Goal: Task Accomplishment & Management: Manage account settings

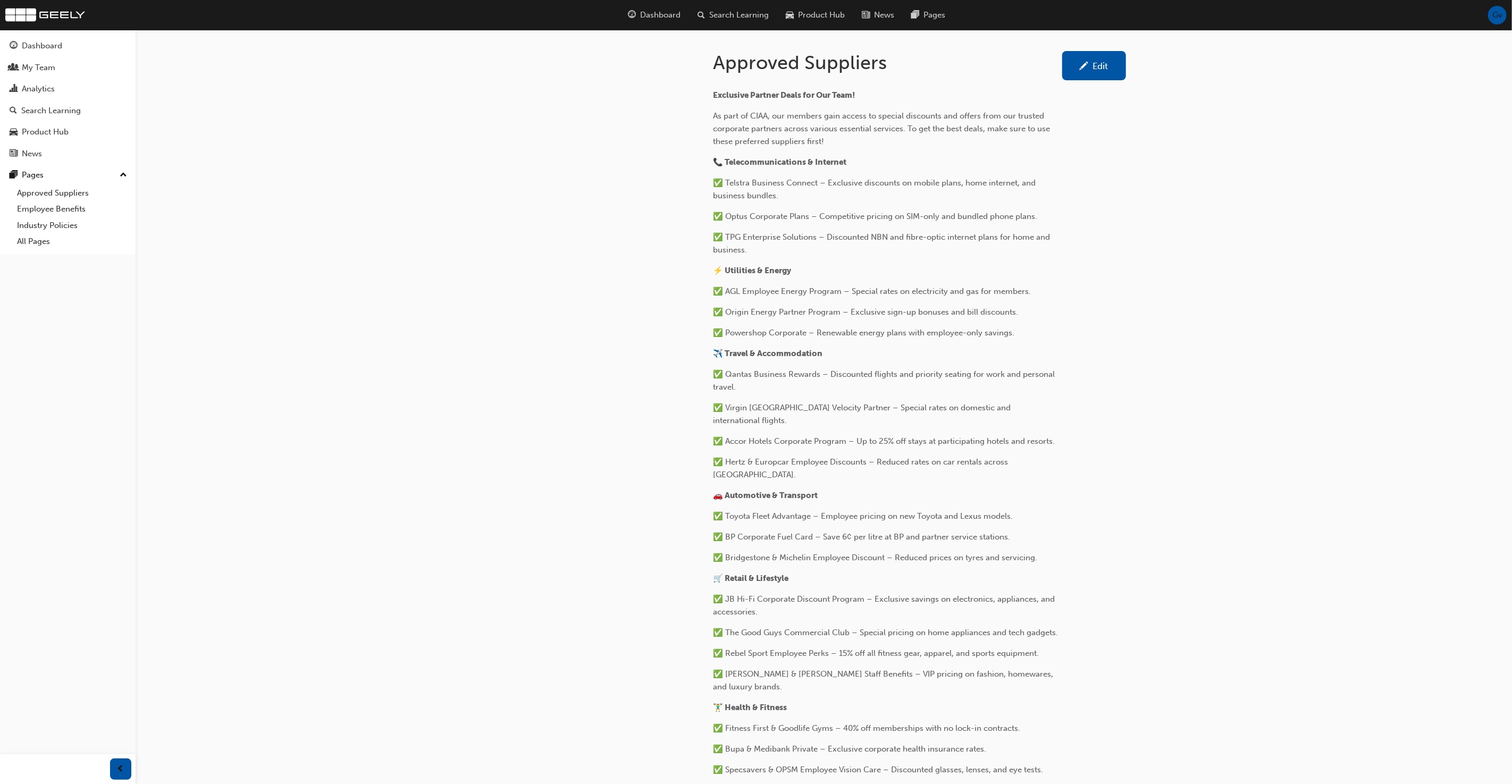
click at [60, 34] on button "Dashboard My Team Analytics Search Learning Product Hub News Pages" at bounding box center [68, 99] width 127 height 131
click at [59, 43] on div "Dashboard" at bounding box center [42, 46] width 40 height 12
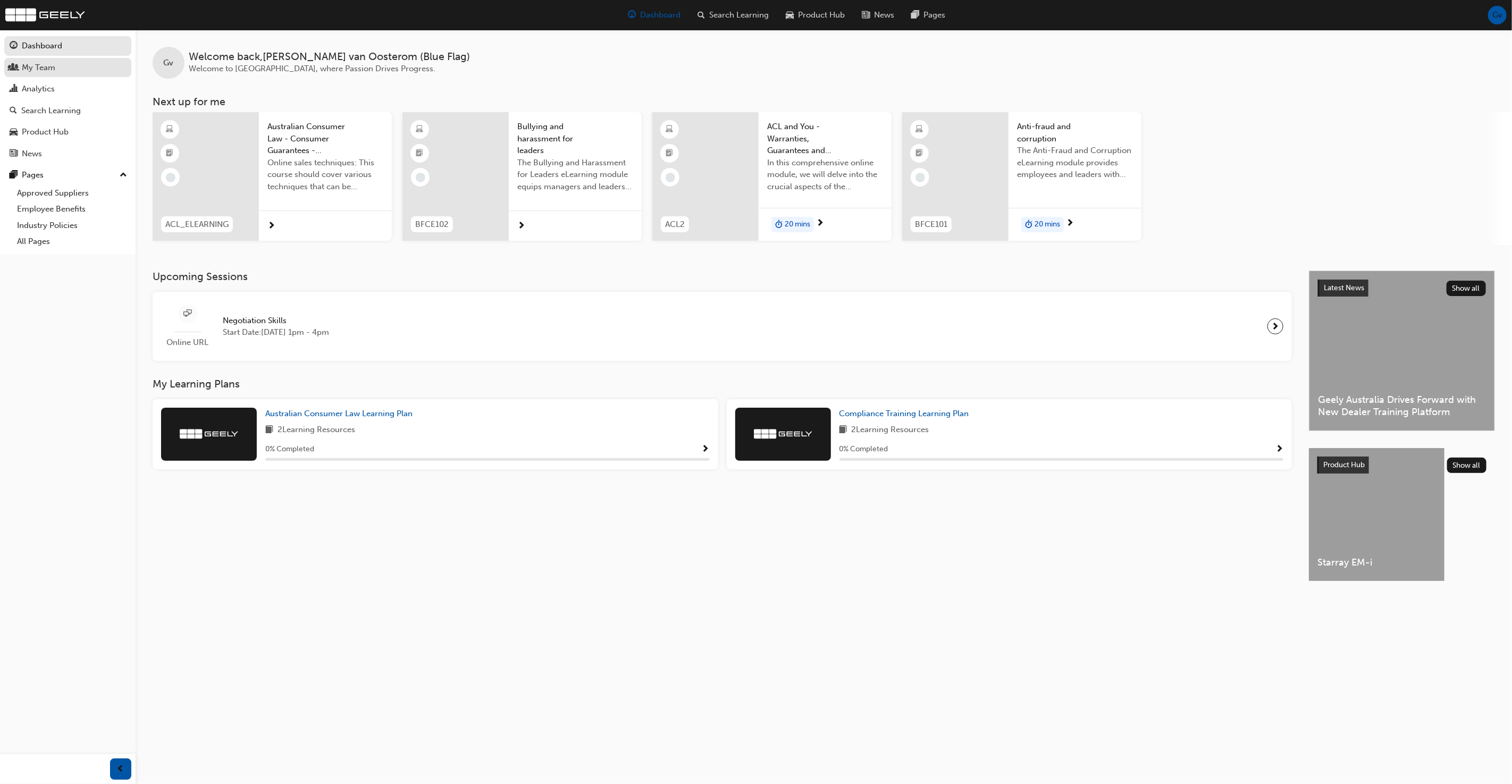
click at [85, 66] on div "My Team" at bounding box center [68, 68] width 116 height 13
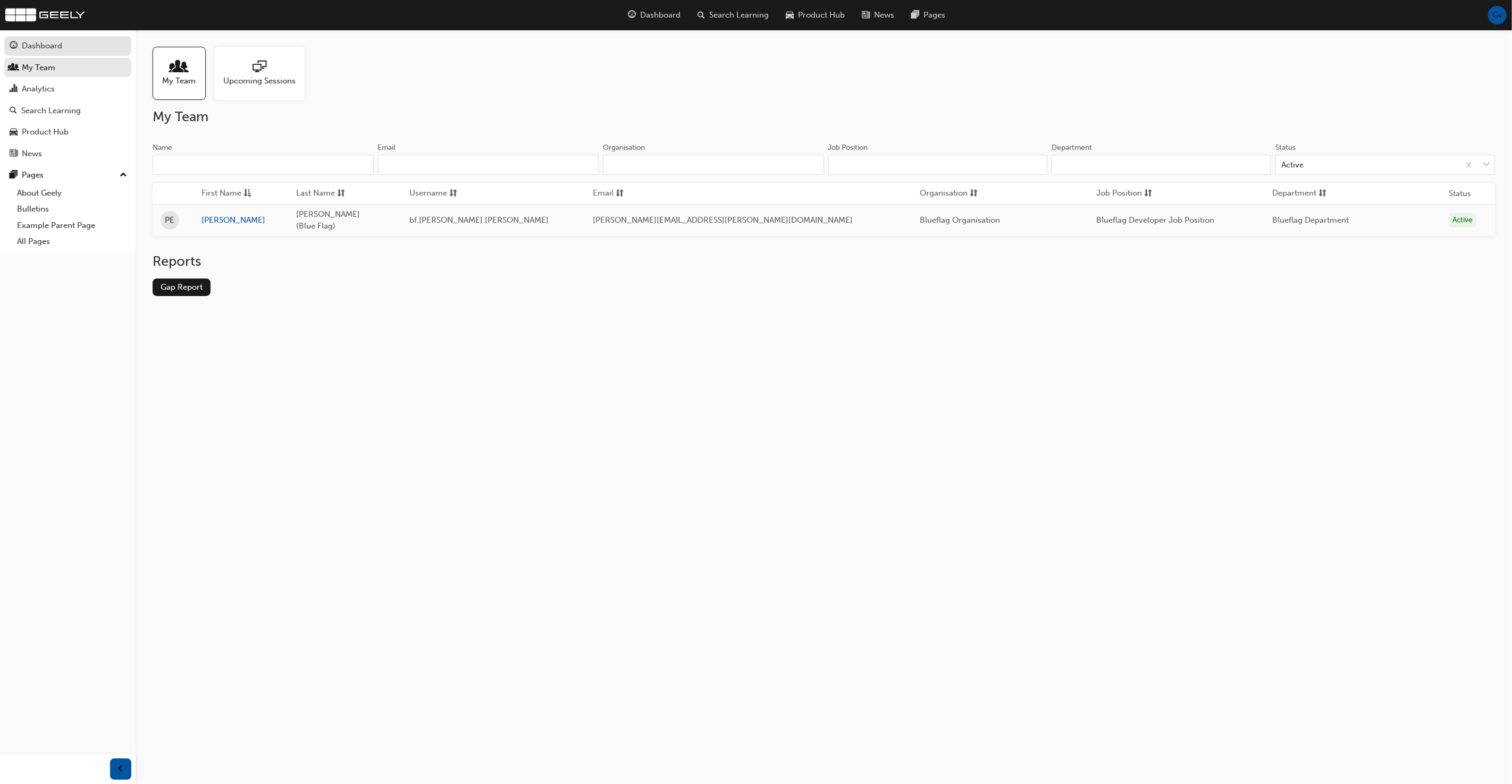
click at [43, 50] on div "Dashboard" at bounding box center [42, 46] width 40 height 12
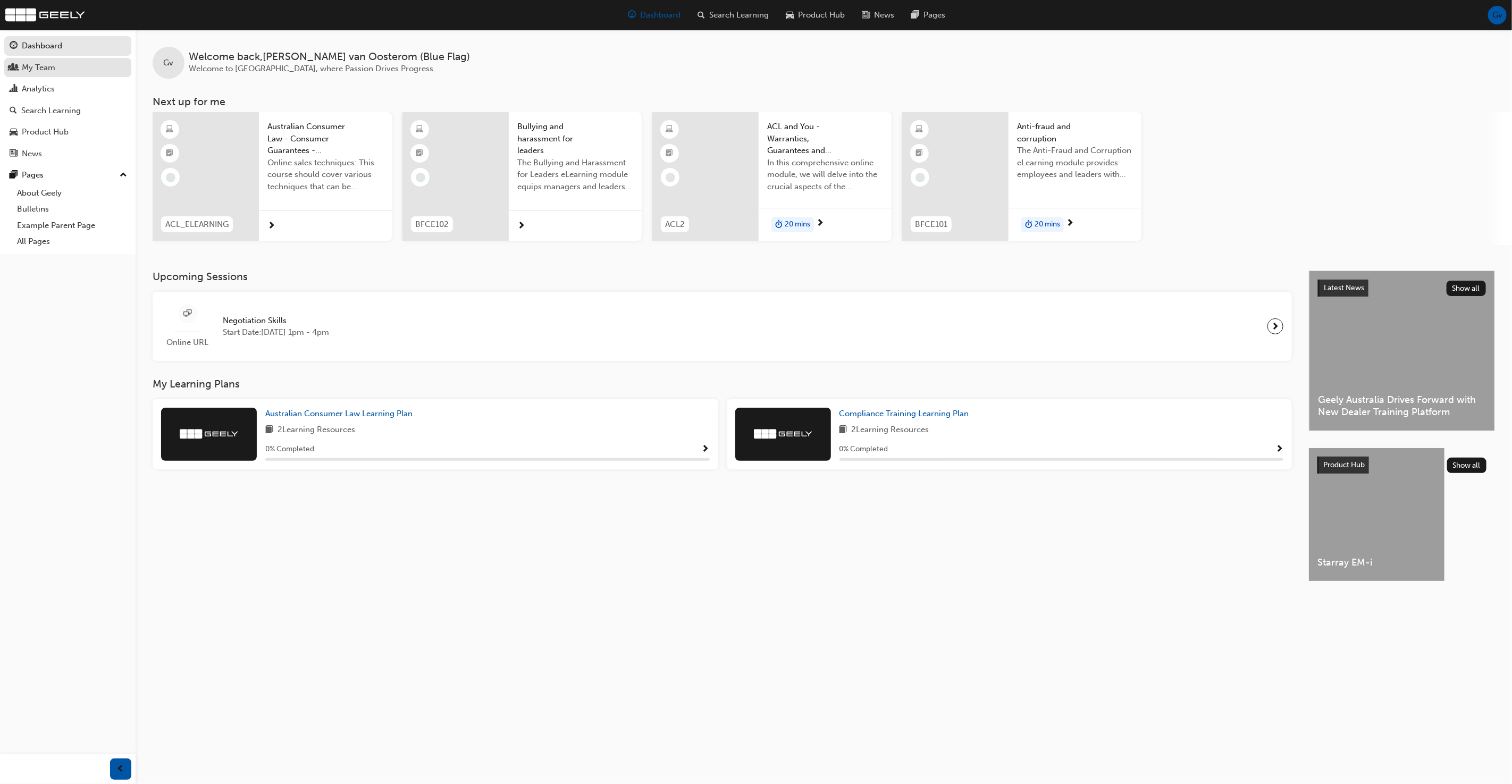
click at [70, 68] on div "My Team" at bounding box center [68, 68] width 116 height 13
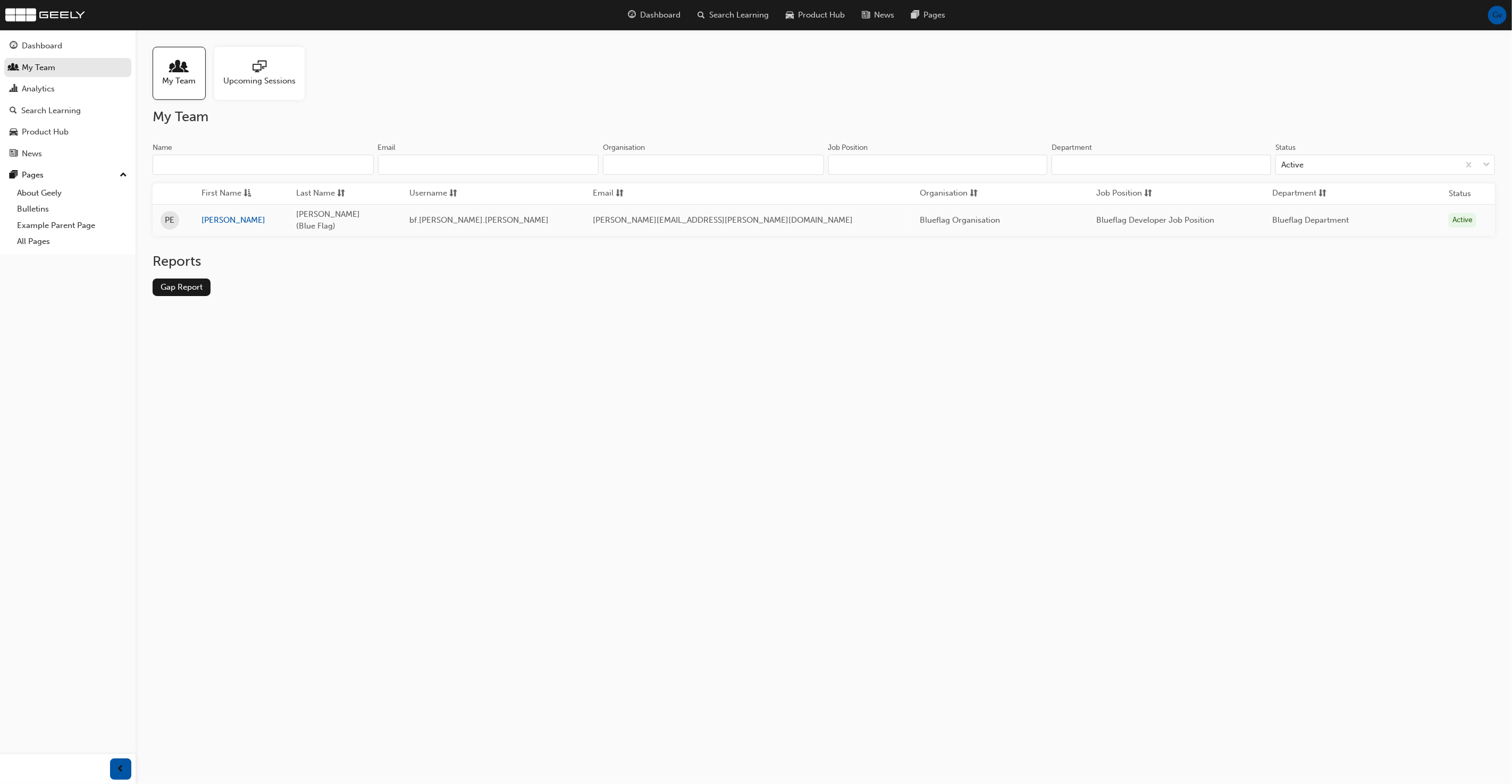
click at [1497, 23] on div "Gv" at bounding box center [1497, 15] width 18 height 18
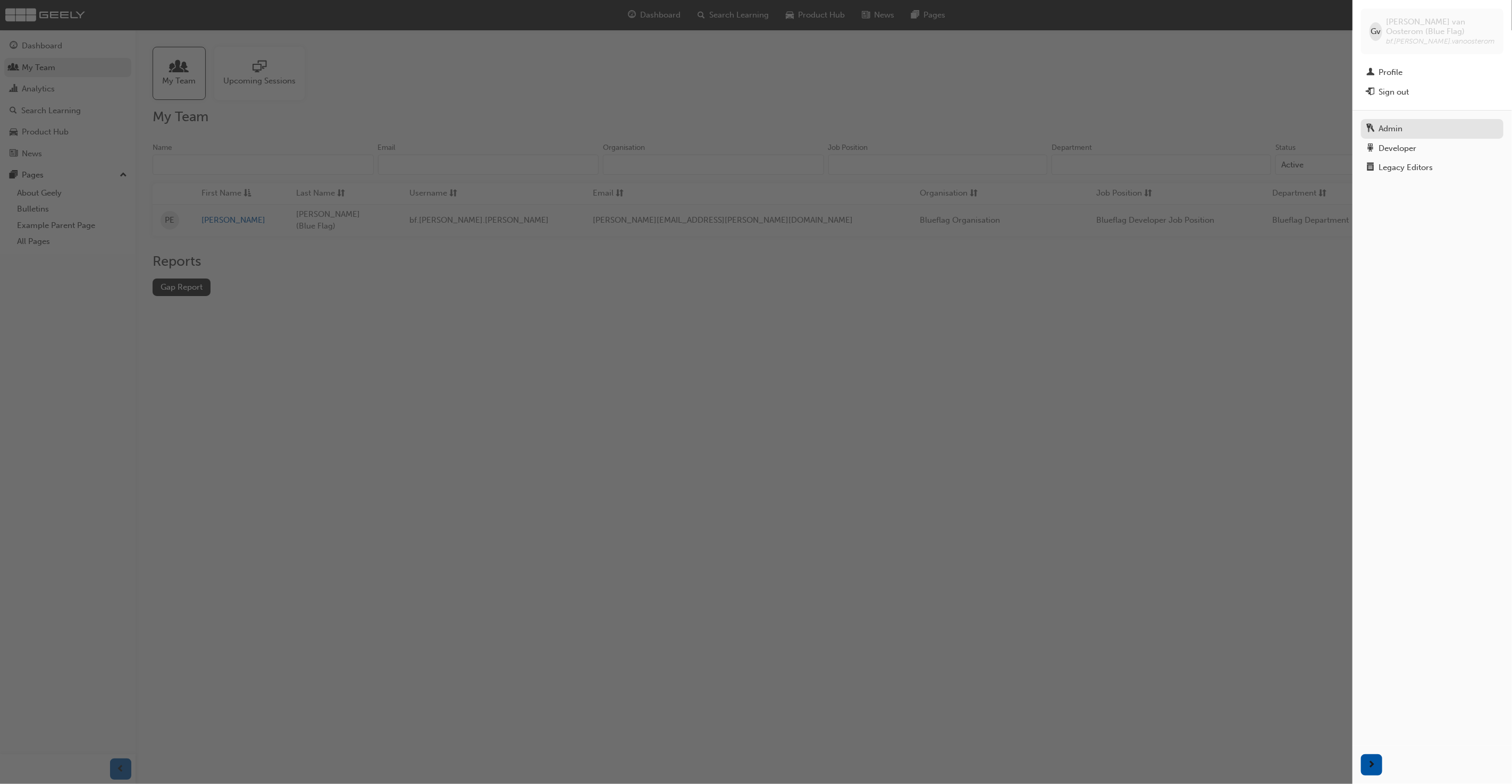
click at [1402, 131] on div "Admin" at bounding box center [1390, 129] width 24 height 12
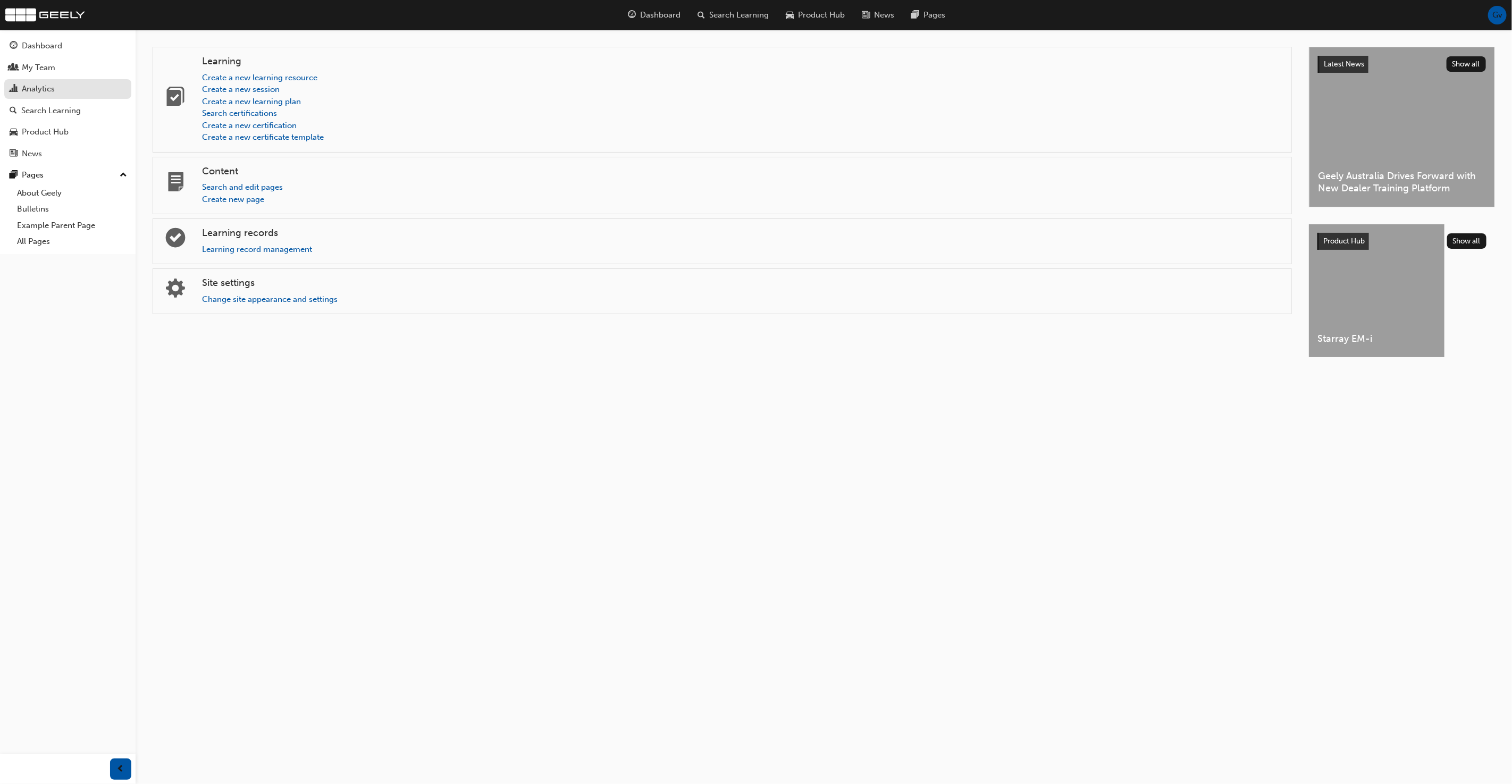
click at [57, 83] on div "Analytics" at bounding box center [68, 89] width 116 height 13
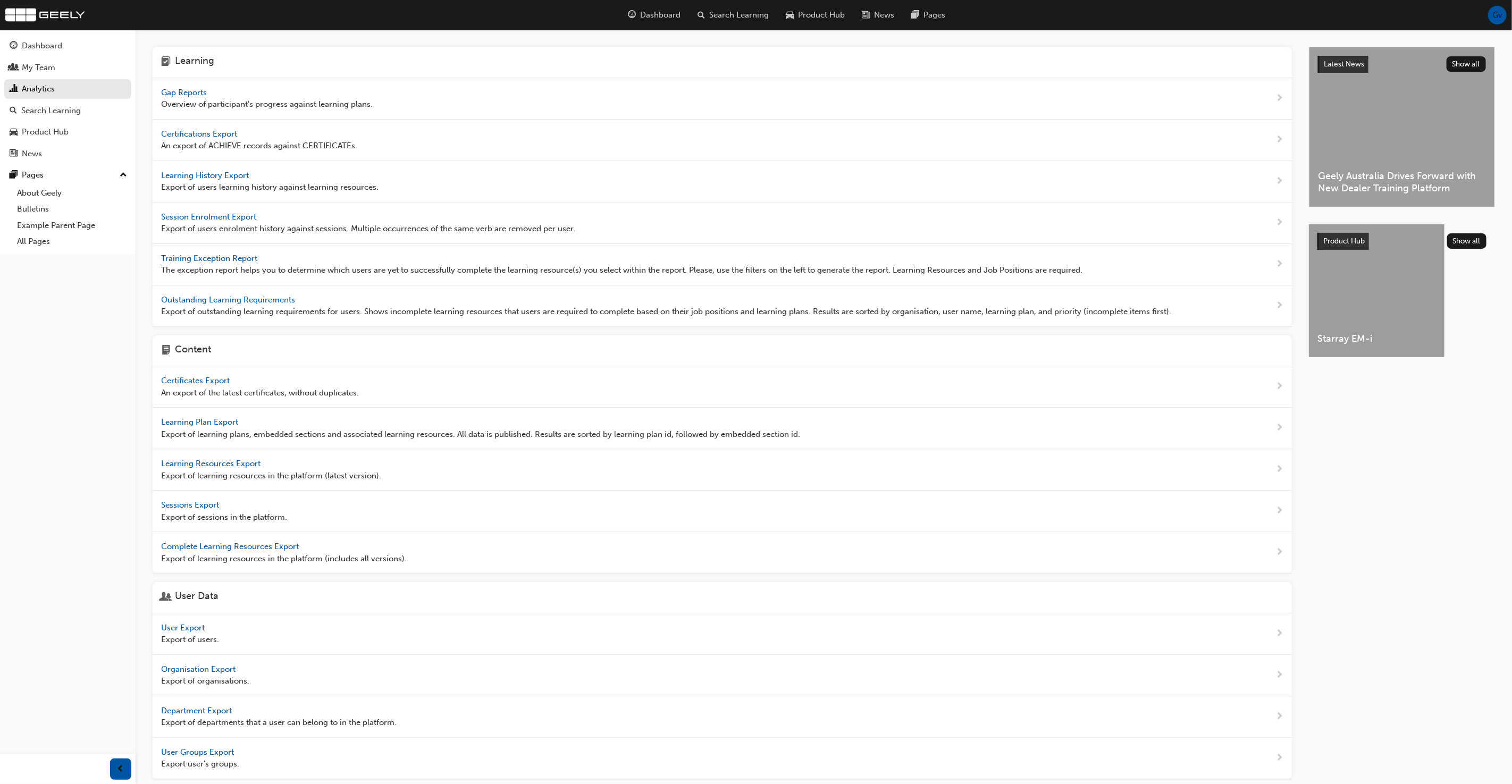
click at [1495, 16] on span "Gv" at bounding box center [1497, 15] width 10 height 12
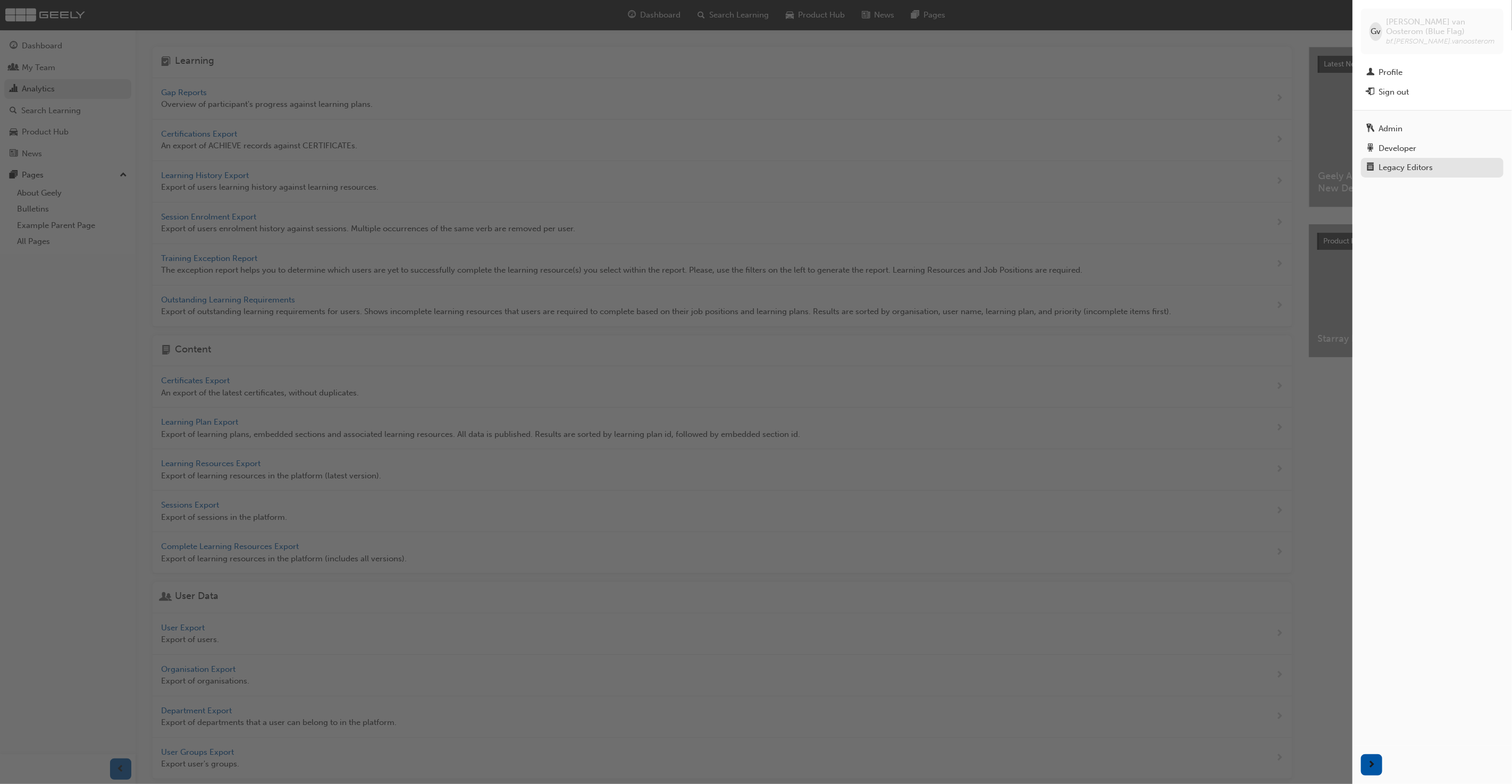
click at [1412, 164] on div "Legacy Editors" at bounding box center [1405, 167] width 54 height 12
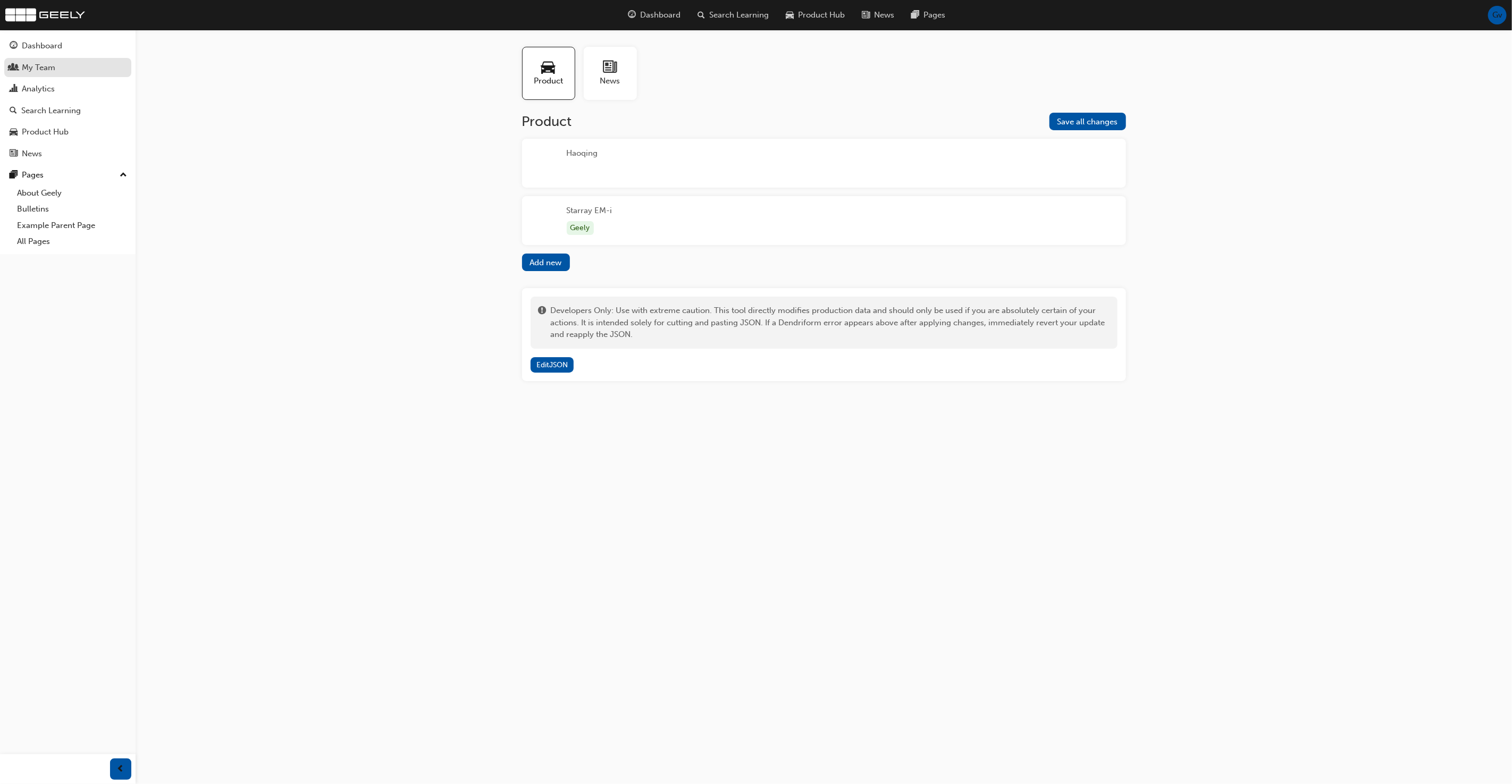
click at [123, 75] on link "My Team" at bounding box center [68, 68] width 127 height 20
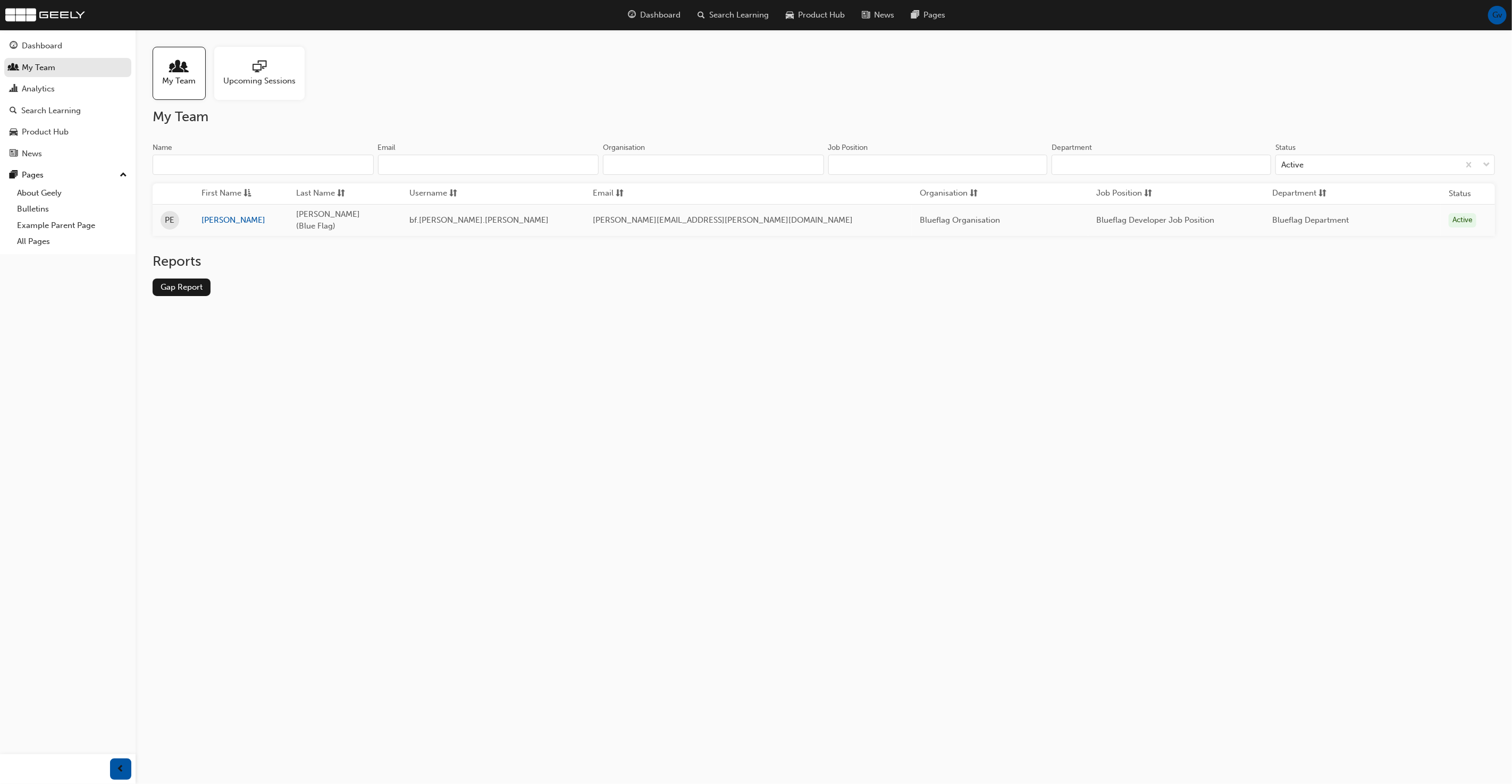
click at [405, 135] on div "My Team Name Email Organisation Job Position Department Status Active First Nam…" at bounding box center [823, 211] width 1342 height 205
click at [762, 19] on span "Search Learning" at bounding box center [739, 15] width 59 height 12
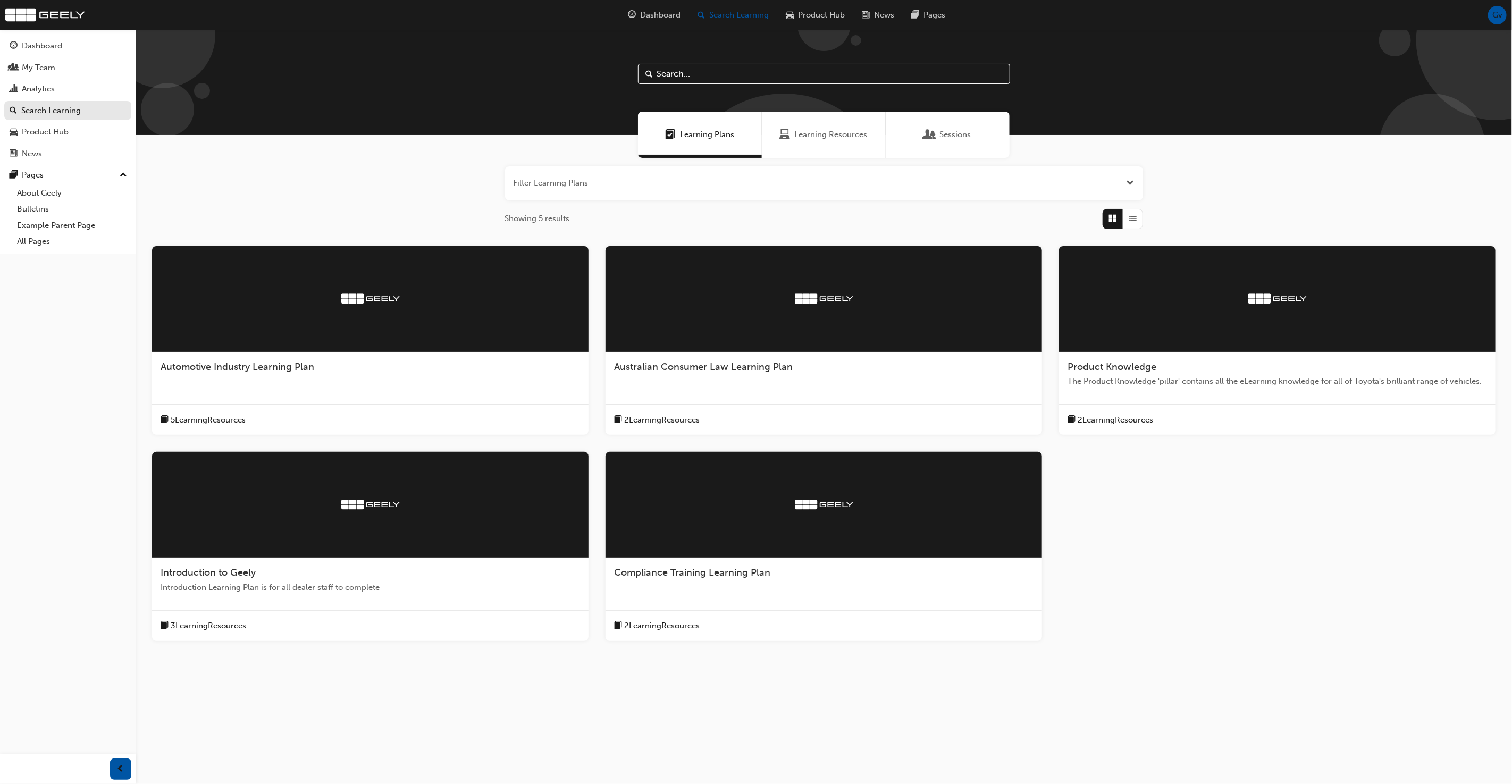
click at [687, 138] on span "Learning Plans" at bounding box center [706, 135] width 54 height 12
click at [291, 334] on div at bounding box center [370, 299] width 436 height 106
click at [708, 320] on div at bounding box center [823, 299] width 436 height 106
click at [1112, 354] on div "Product Knowledge The Product Knowledge 'pillar' contains all the eLearning kno…" at bounding box center [1277, 379] width 436 height 52
click at [711, 544] on div at bounding box center [823, 504] width 436 height 106
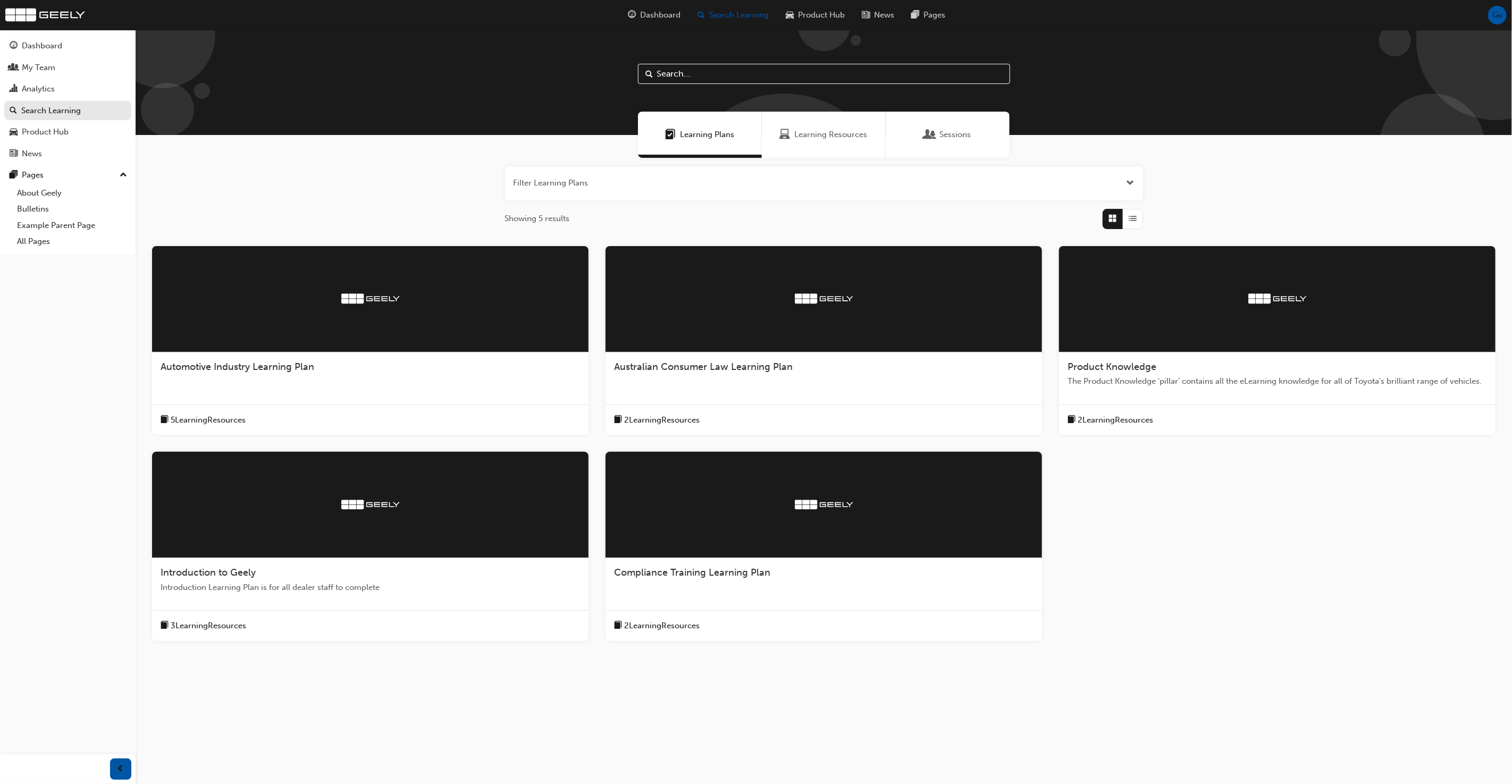
click at [335, 511] on div at bounding box center [370, 504] width 436 height 106
click at [657, 225] on div "Showing 5 results" at bounding box center [824, 219] width 638 height 20
click at [54, 48] on div "Dashboard" at bounding box center [42, 46] width 40 height 12
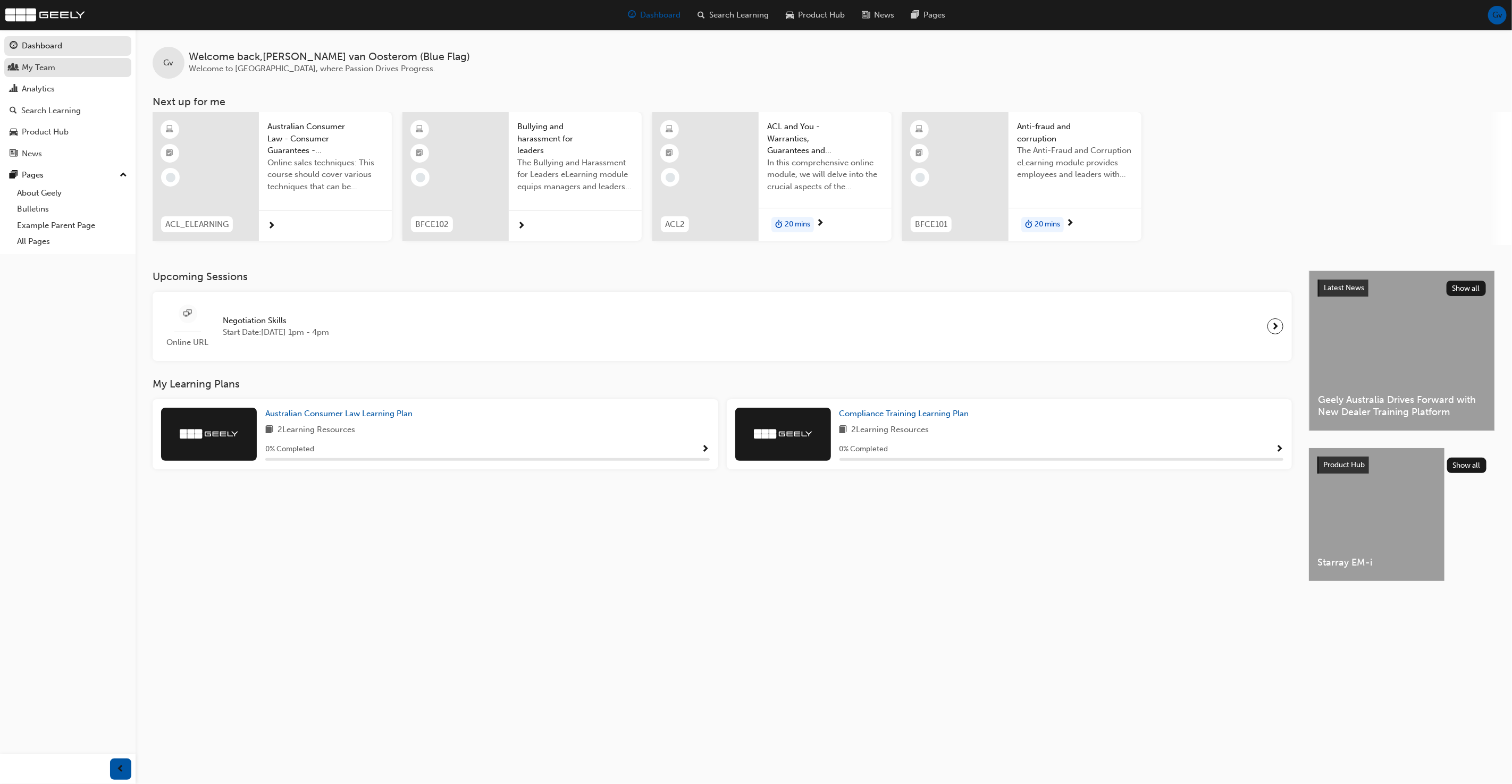
click at [48, 70] on div "My Team" at bounding box center [39, 68] width 33 height 12
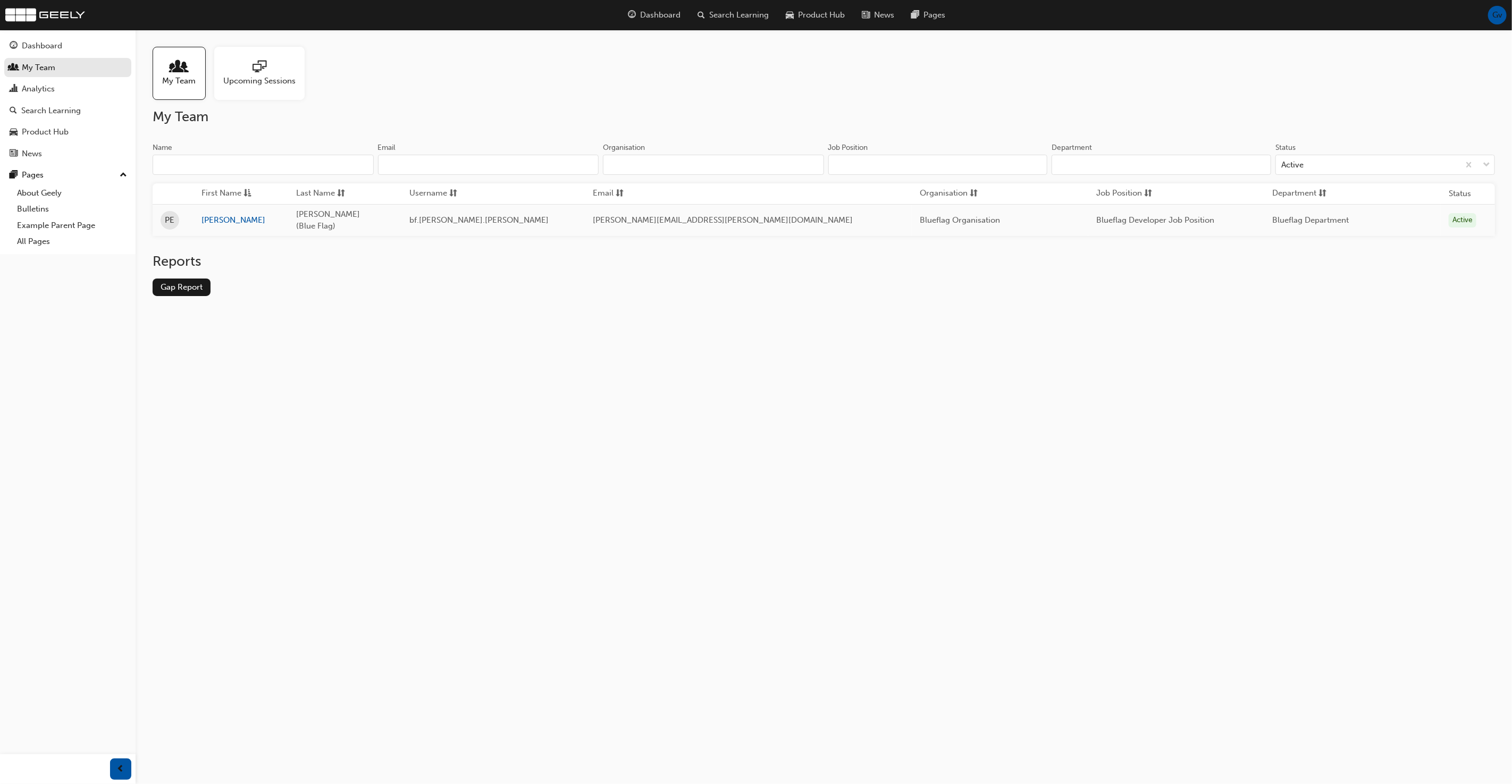
click at [207, 140] on div "My Team Name Email Organisation Job Position Department Status Active First Nam…" at bounding box center [823, 211] width 1342 height 205
click at [51, 92] on div "Analytics" at bounding box center [39, 89] width 33 height 12
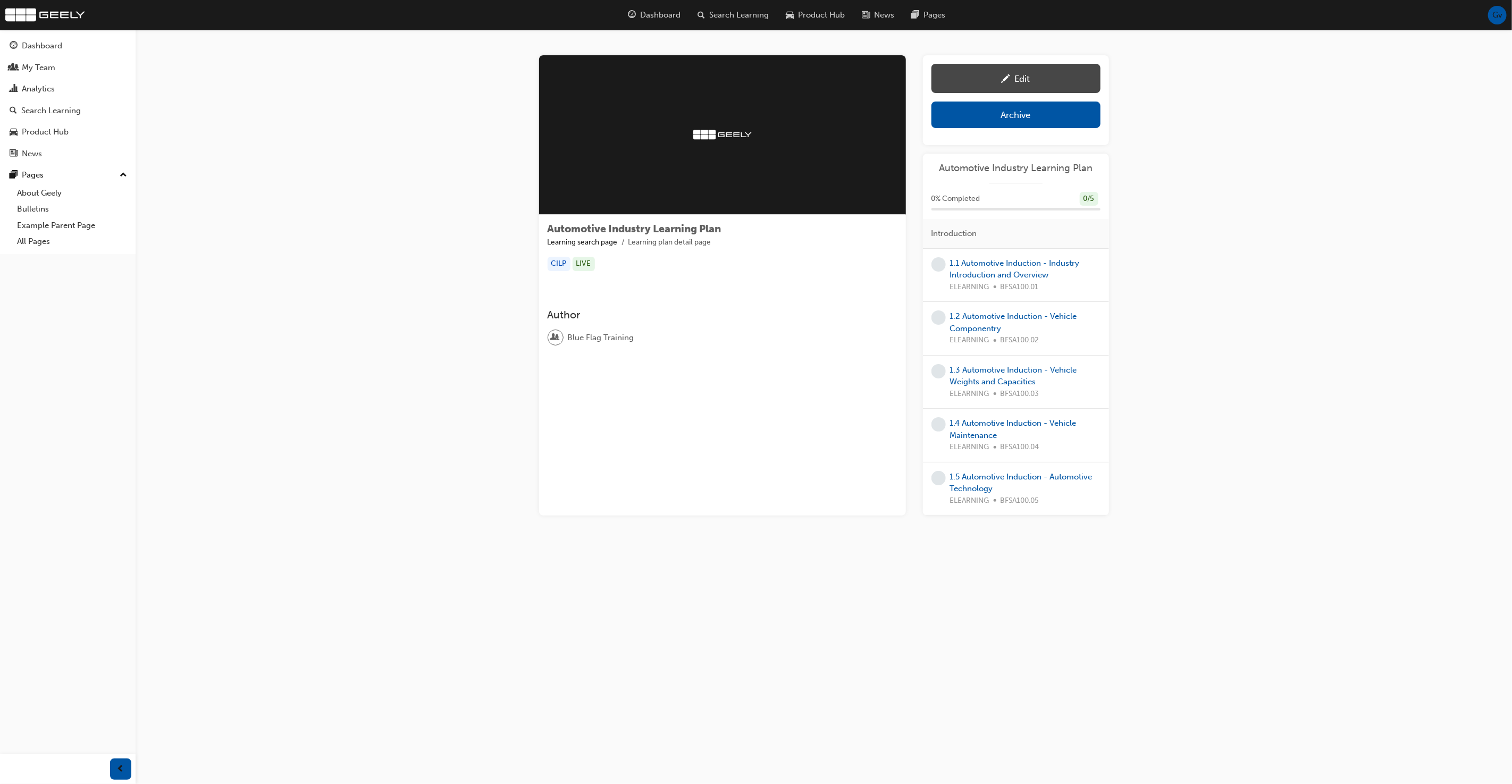
click at [1045, 82] on div "Edit" at bounding box center [1016, 78] width 153 height 13
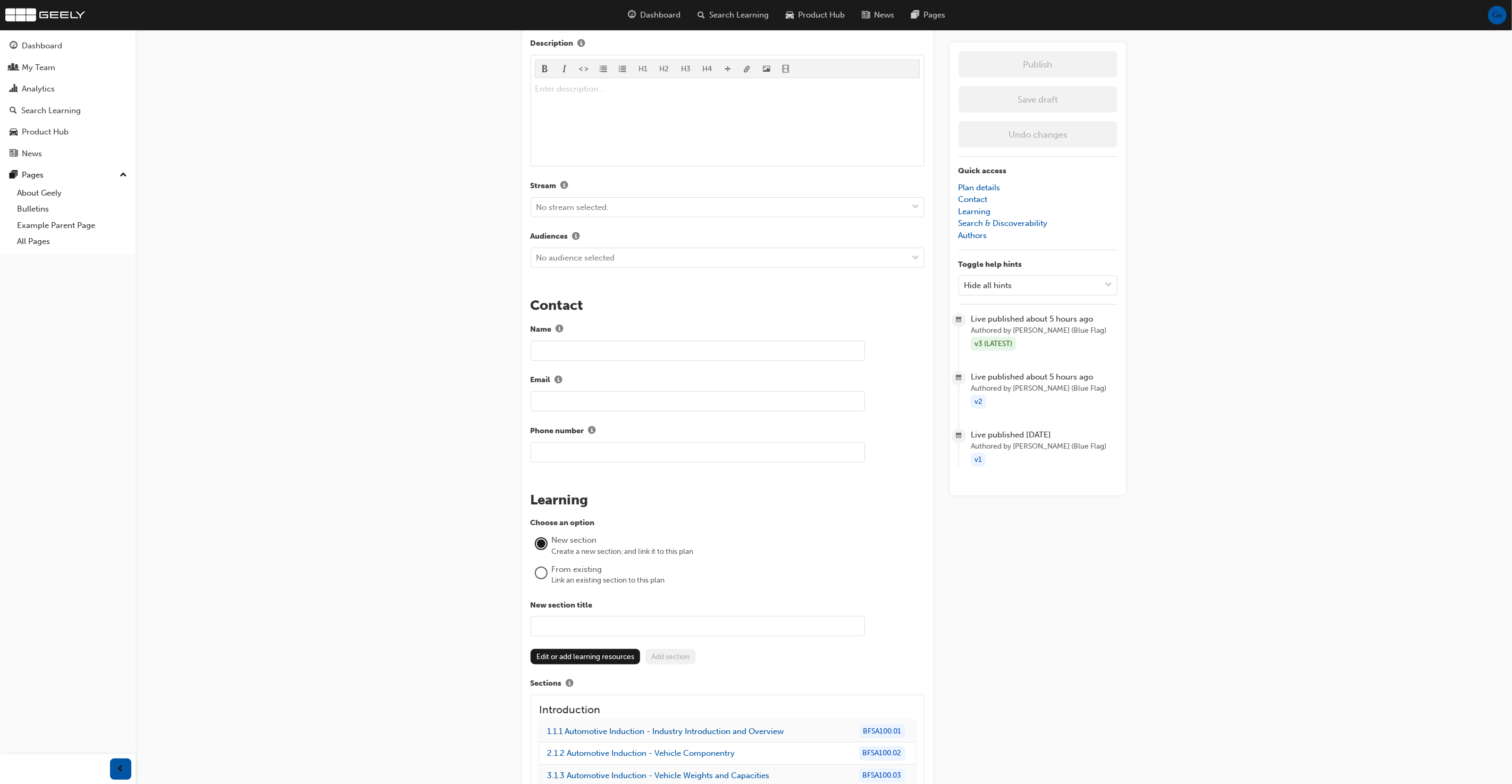
scroll to position [364, 0]
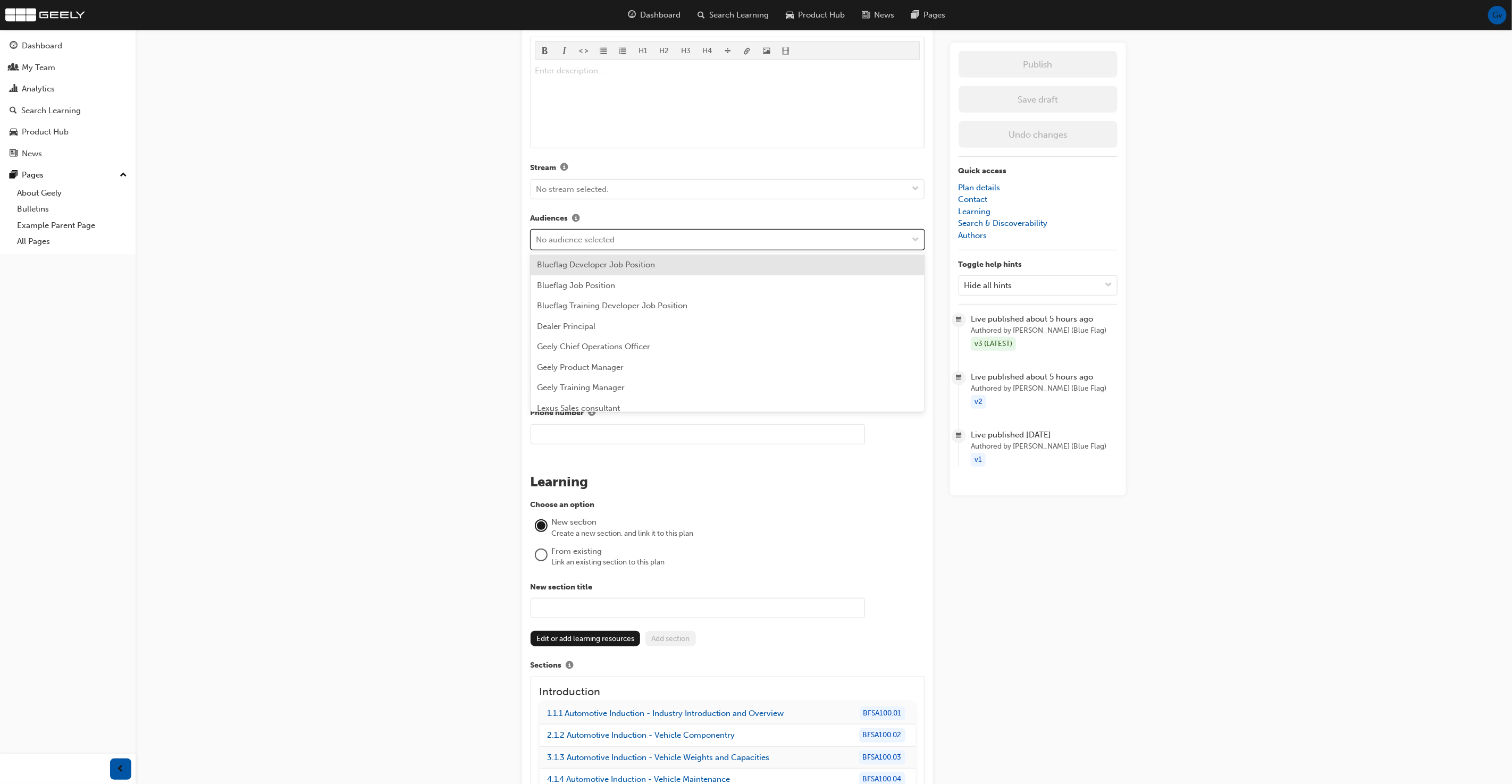
click at [792, 236] on div "No audience selected" at bounding box center [719, 240] width 377 height 18
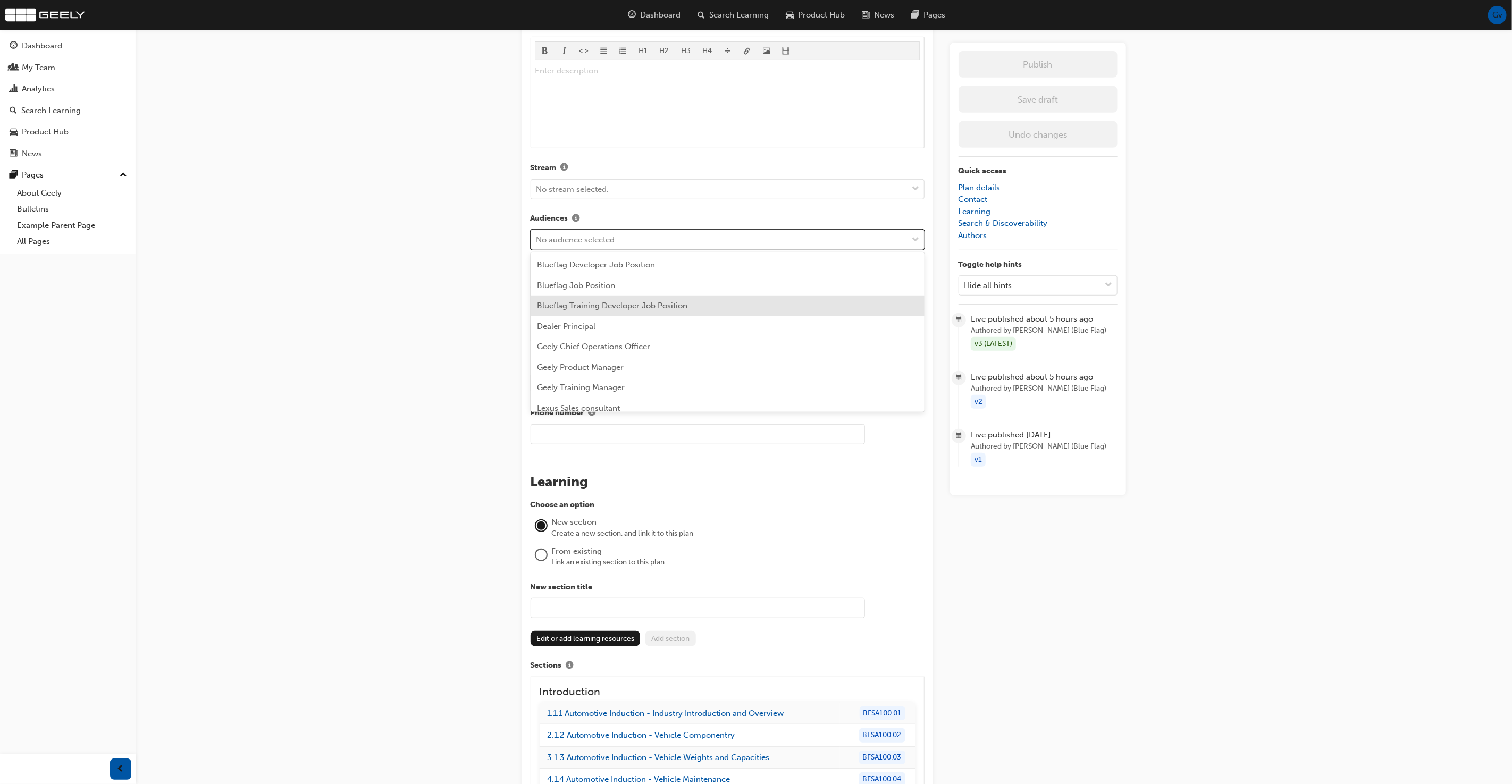
scroll to position [4, 0]
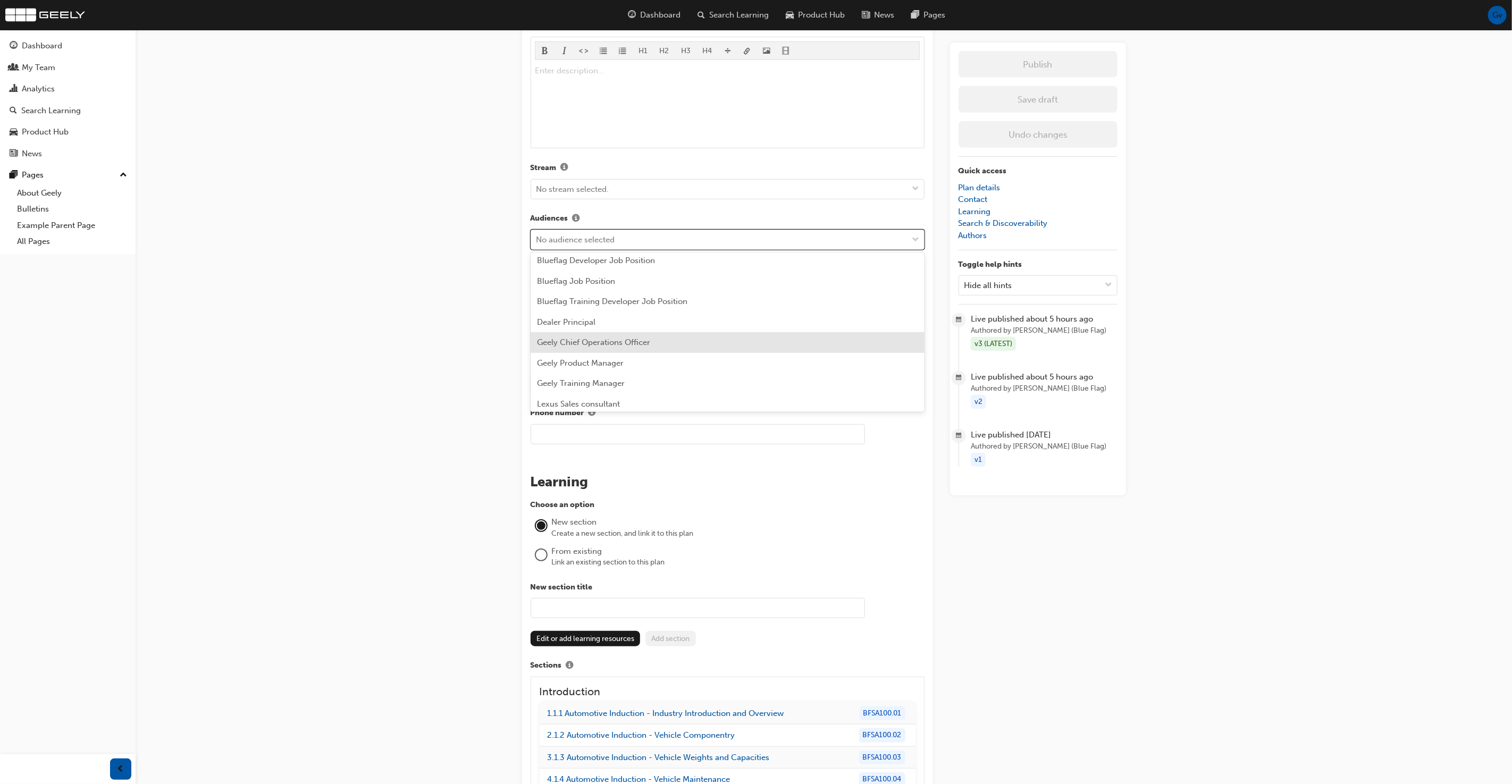
click at [762, 339] on div "Geely Chief Operations Officer" at bounding box center [728, 342] width 394 height 21
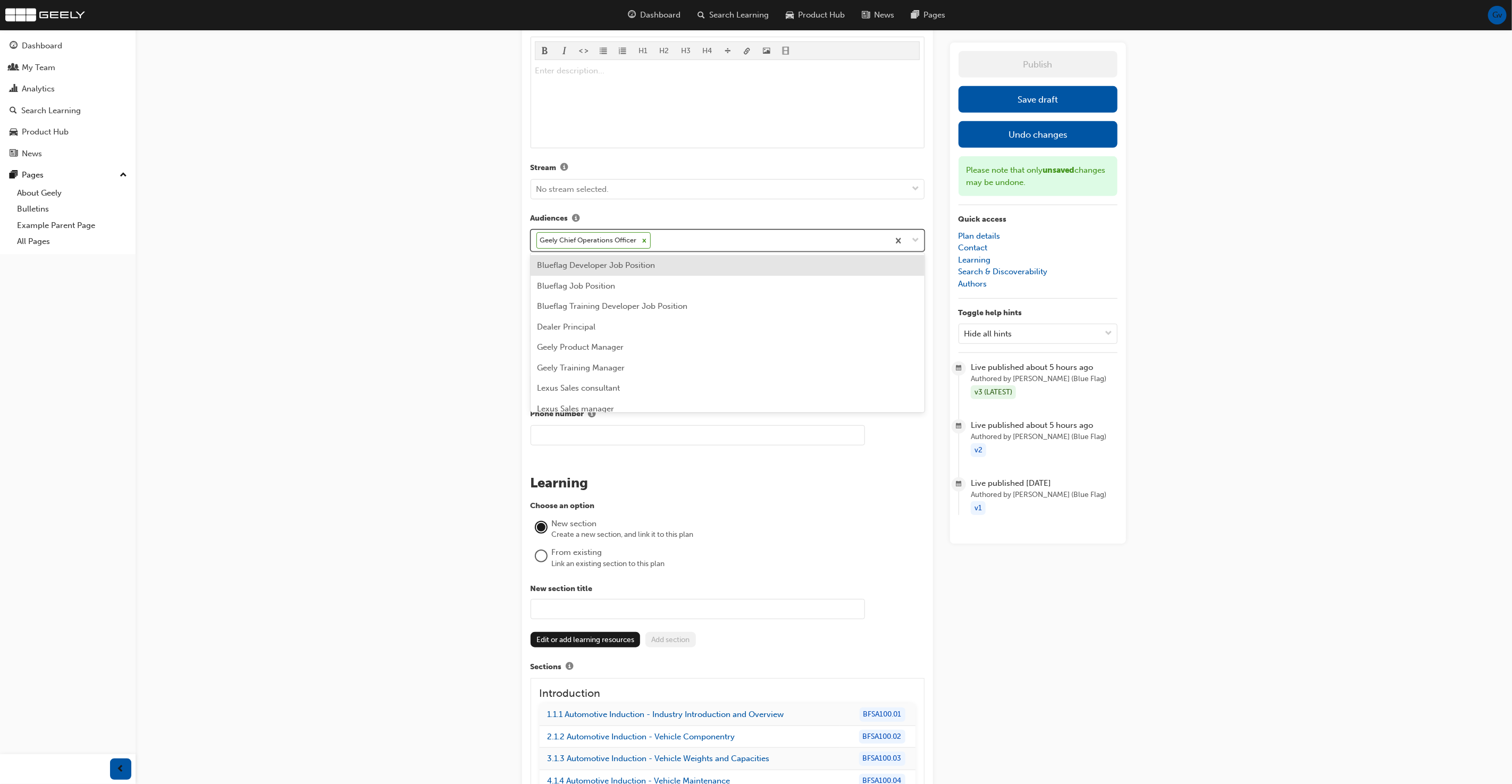
click at [756, 236] on div "Geely Chief Operations Officer" at bounding box center [710, 240] width 358 height 21
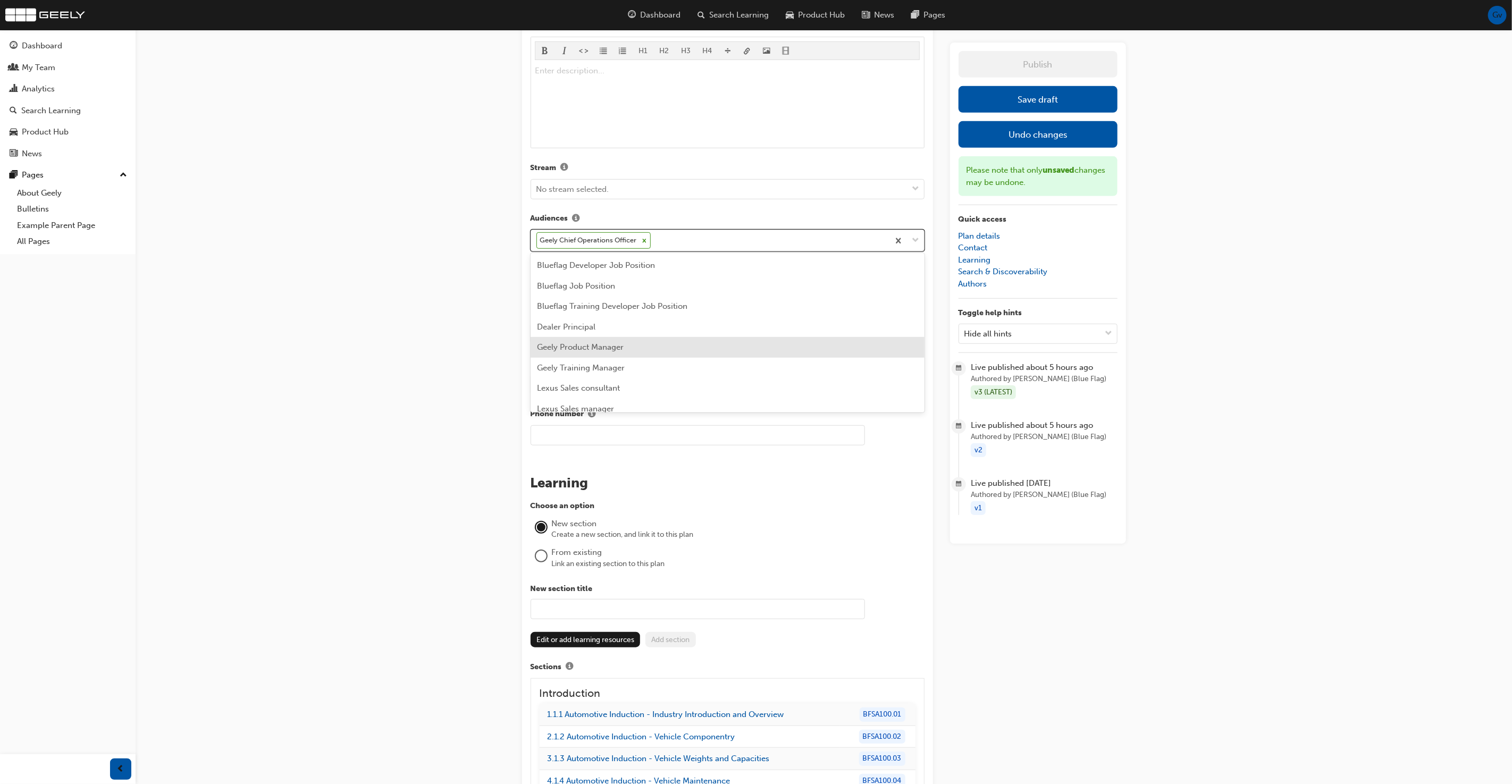
click at [712, 344] on div "Geely Product Manager" at bounding box center [728, 347] width 394 height 21
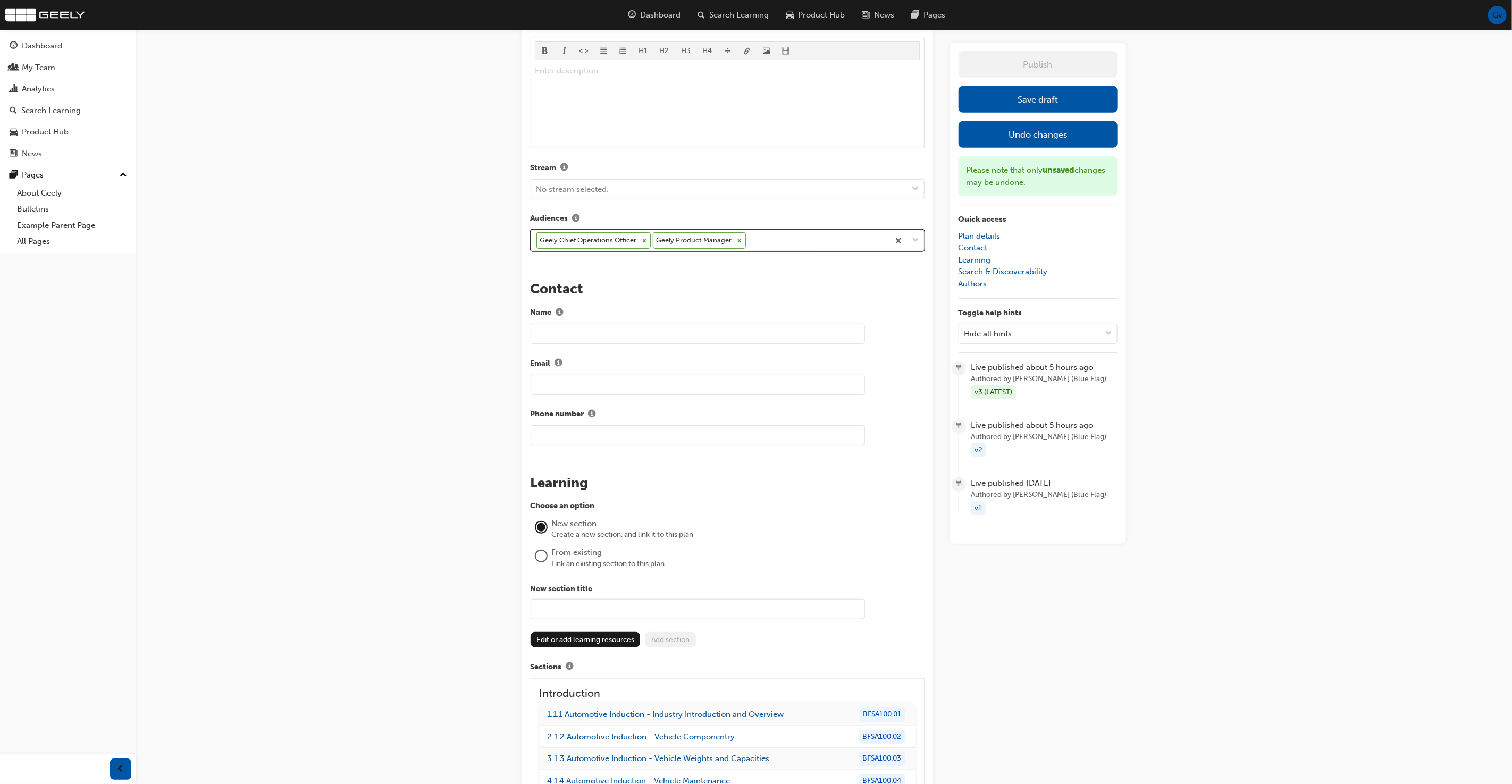
click at [785, 239] on div "Geely Chief Operations Officer Geely Product Manager" at bounding box center [710, 240] width 358 height 21
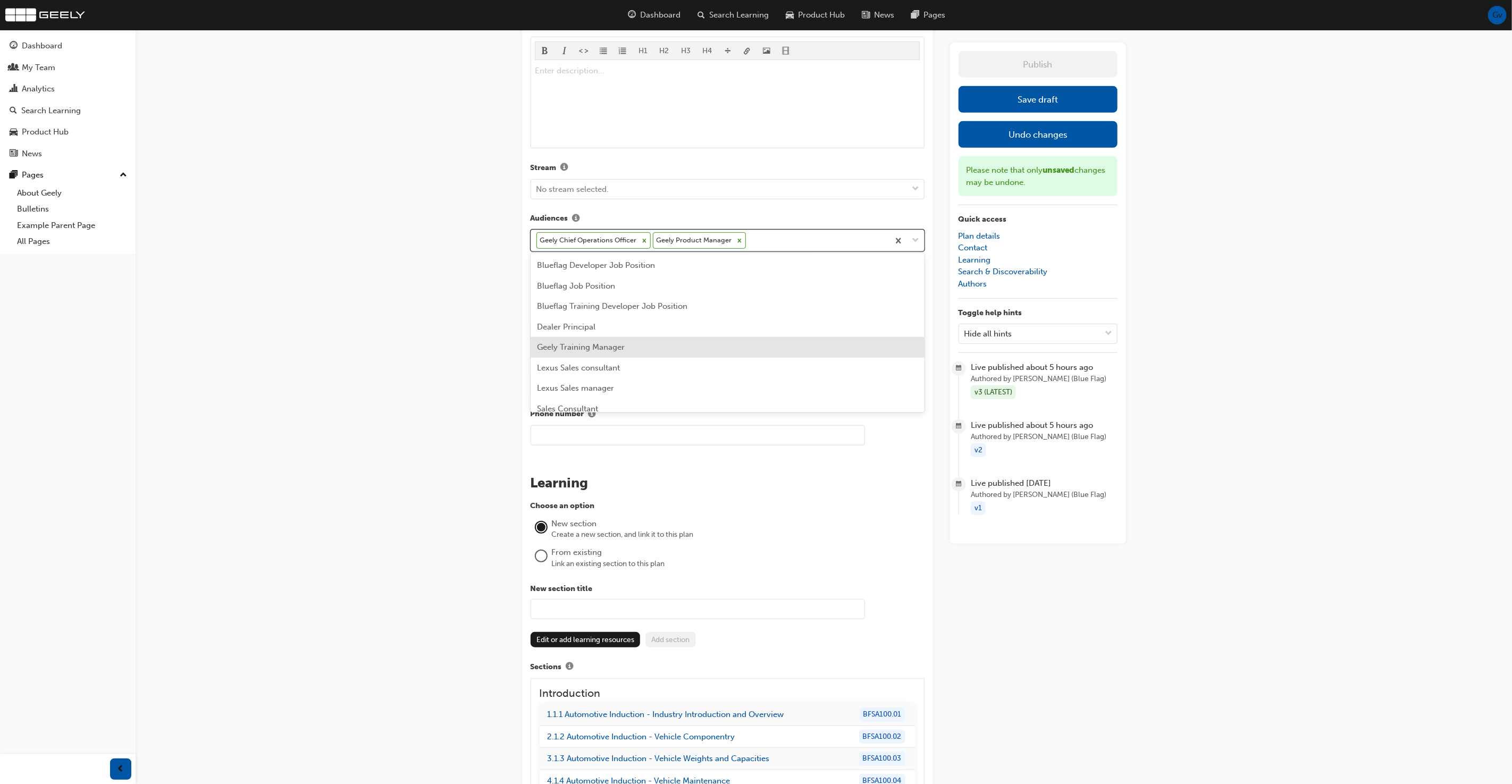
click at [727, 349] on div "Geely Training Manager" at bounding box center [728, 347] width 394 height 21
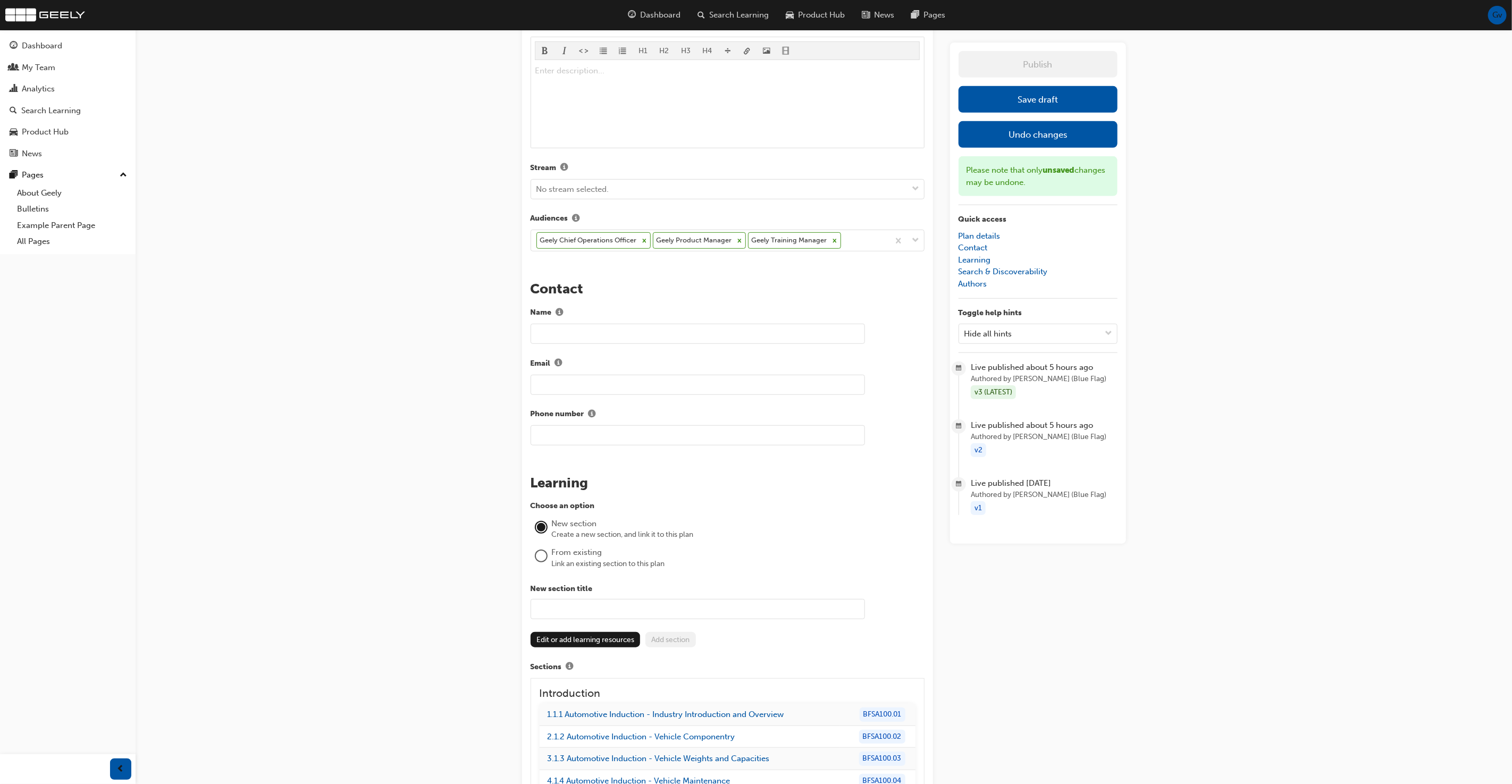
click at [1068, 102] on button "Save draft" at bounding box center [1038, 99] width 159 height 27
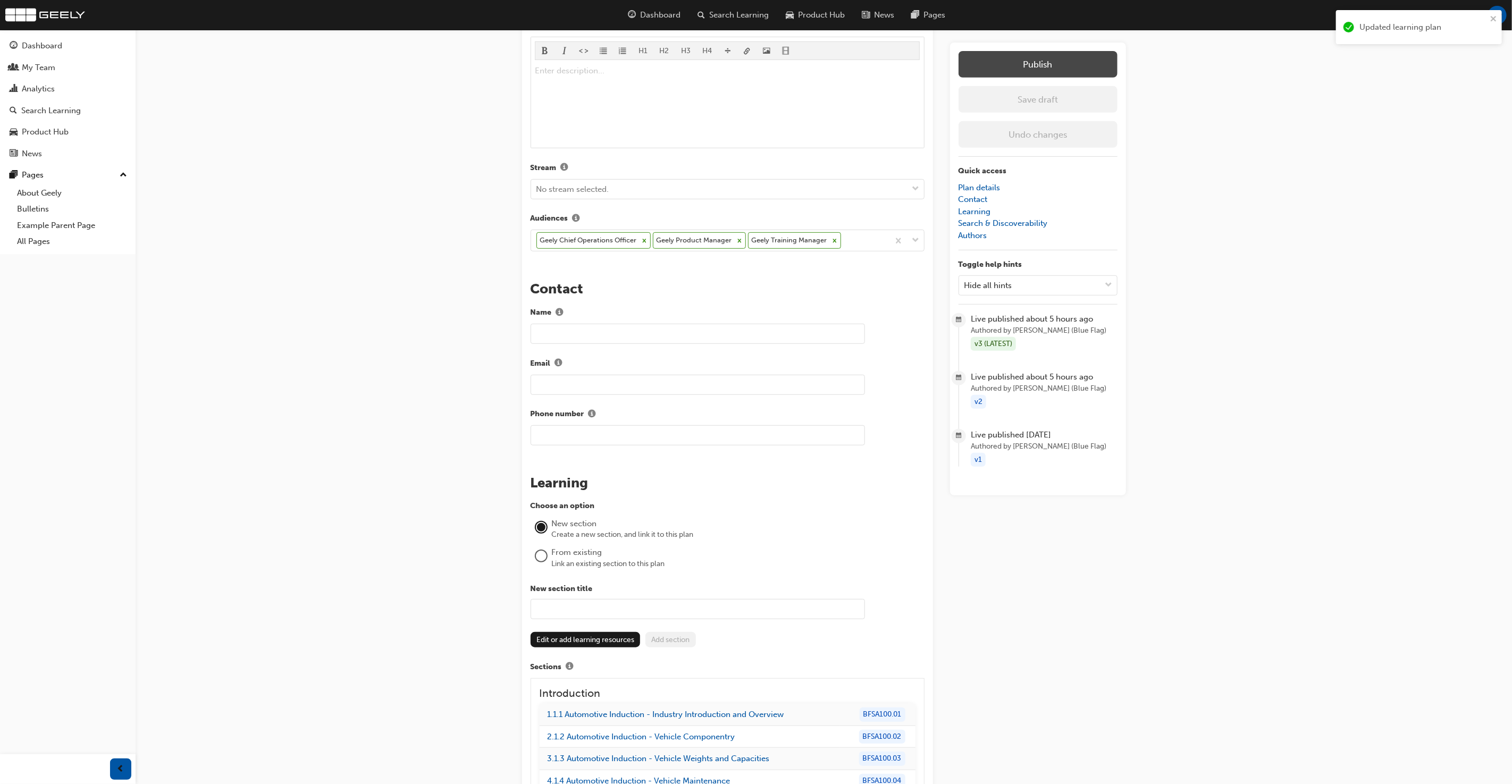
click at [1054, 66] on button "Publish" at bounding box center [1038, 64] width 159 height 27
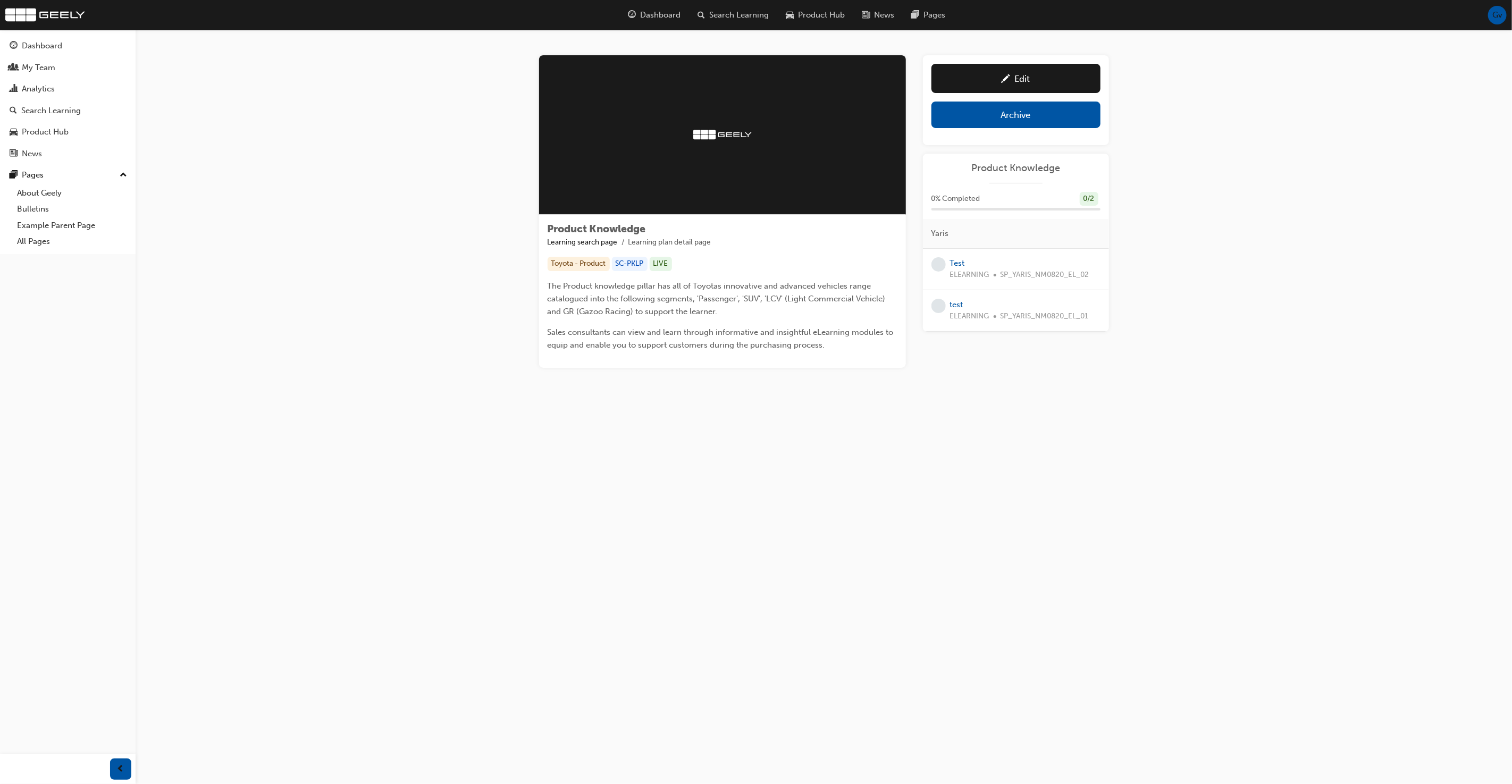
click at [1023, 117] on div "Archive" at bounding box center [1016, 115] width 30 height 11
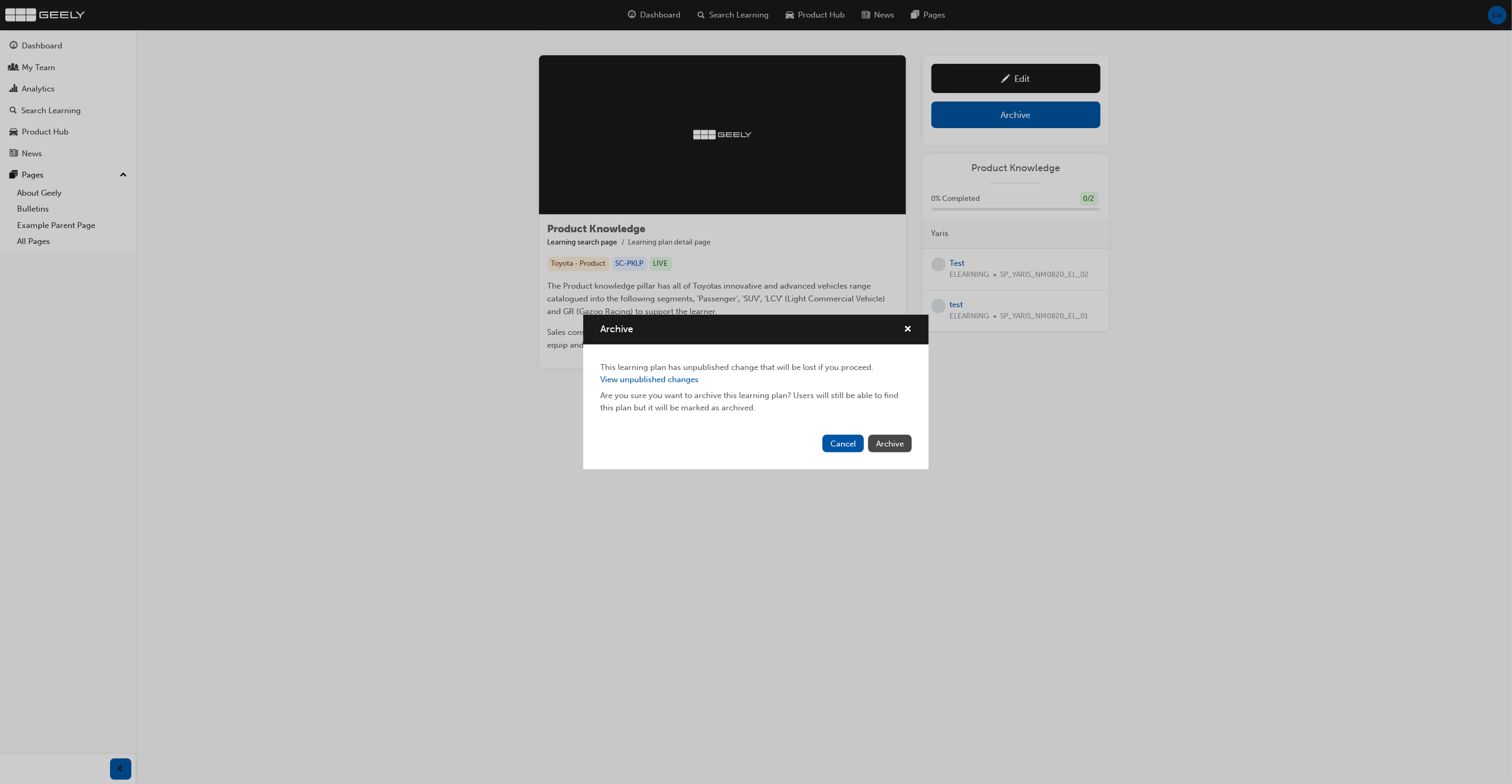
click at [882, 445] on span "Archive" at bounding box center [890, 444] width 28 height 9
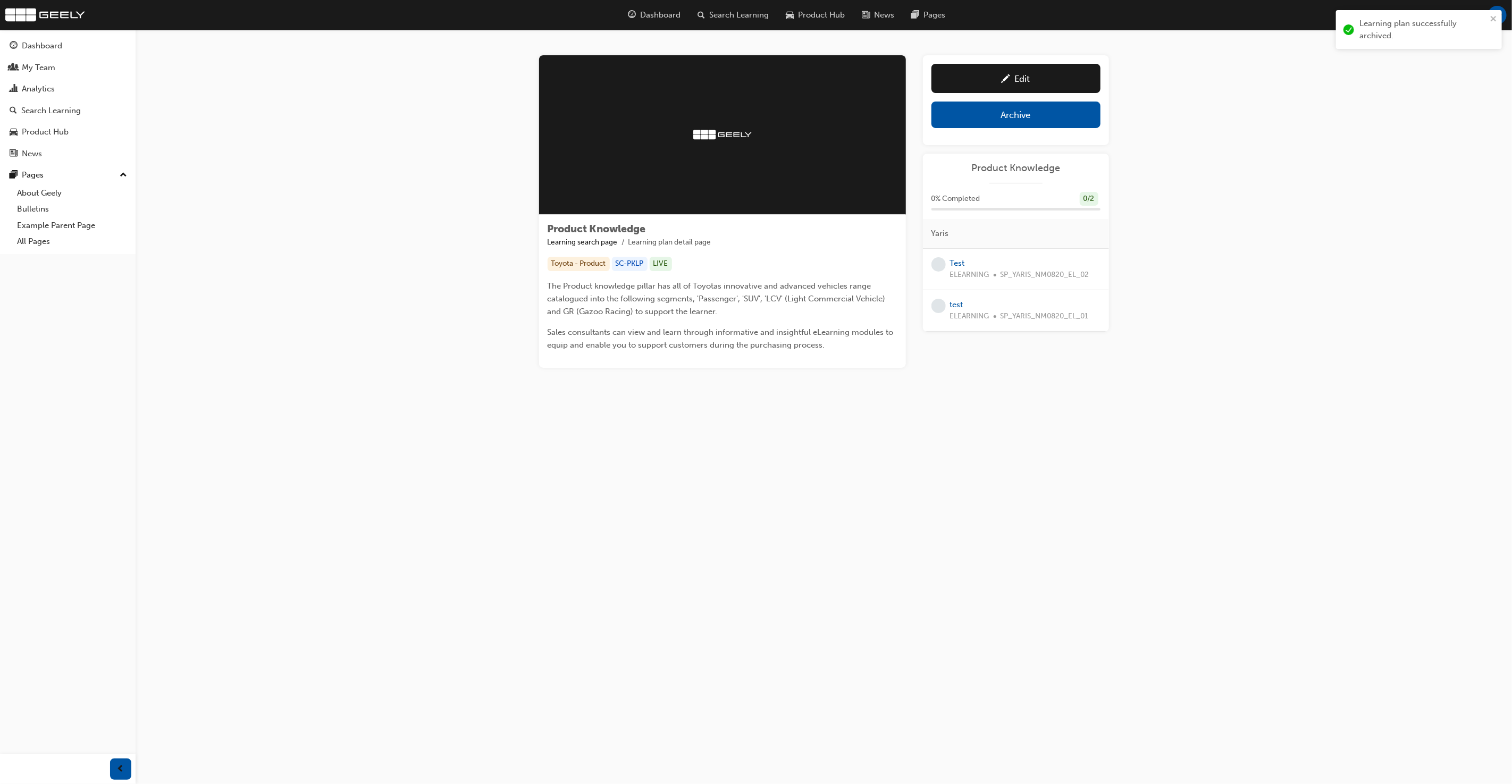
click at [1208, 94] on div "Product Knowledge Learning search page Learning plan detail page Product Knowle…" at bounding box center [823, 224] width 1376 height 389
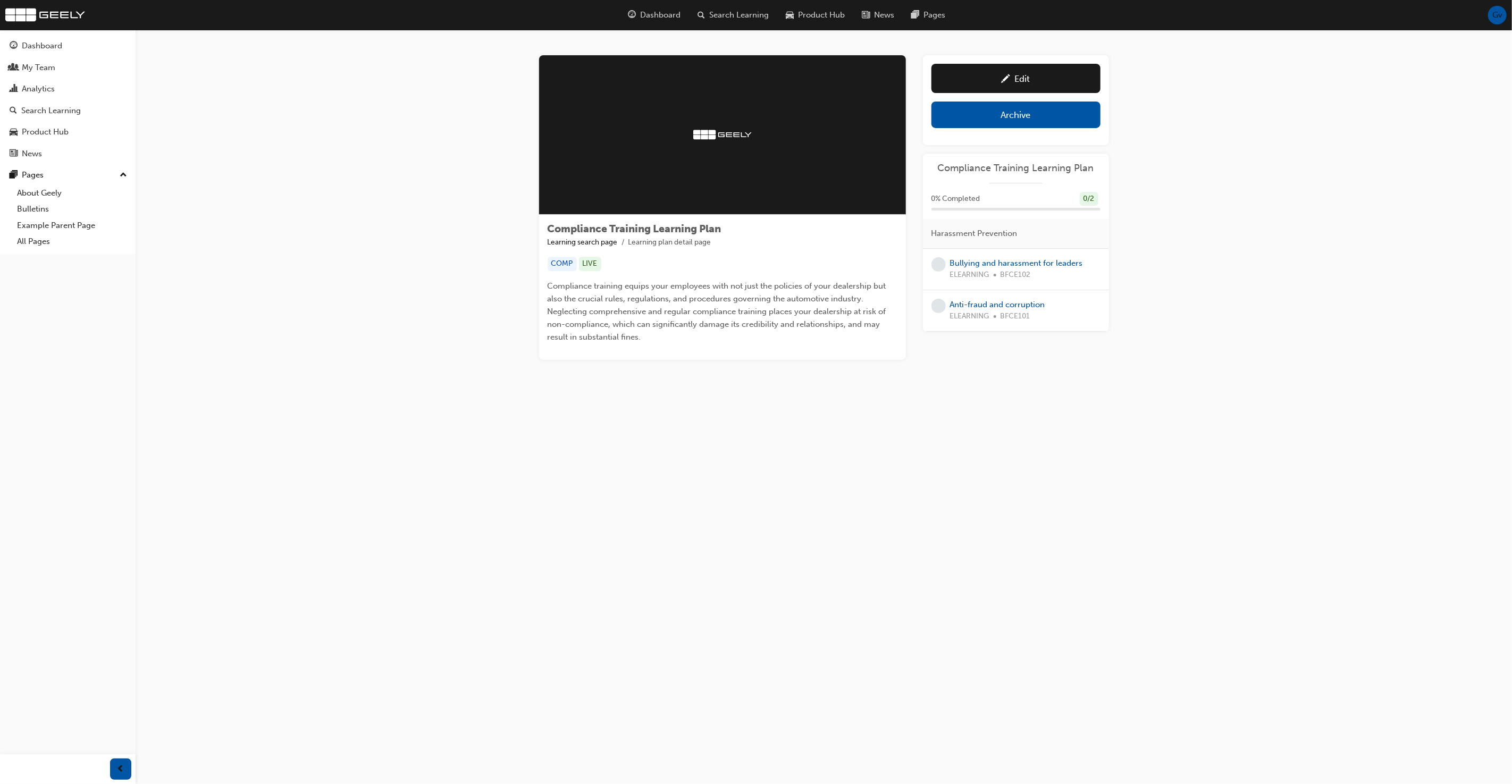
click at [1184, 142] on div "Compliance Training Learning Plan Learning search page Learning plan detail pag…" at bounding box center [823, 220] width 1376 height 381
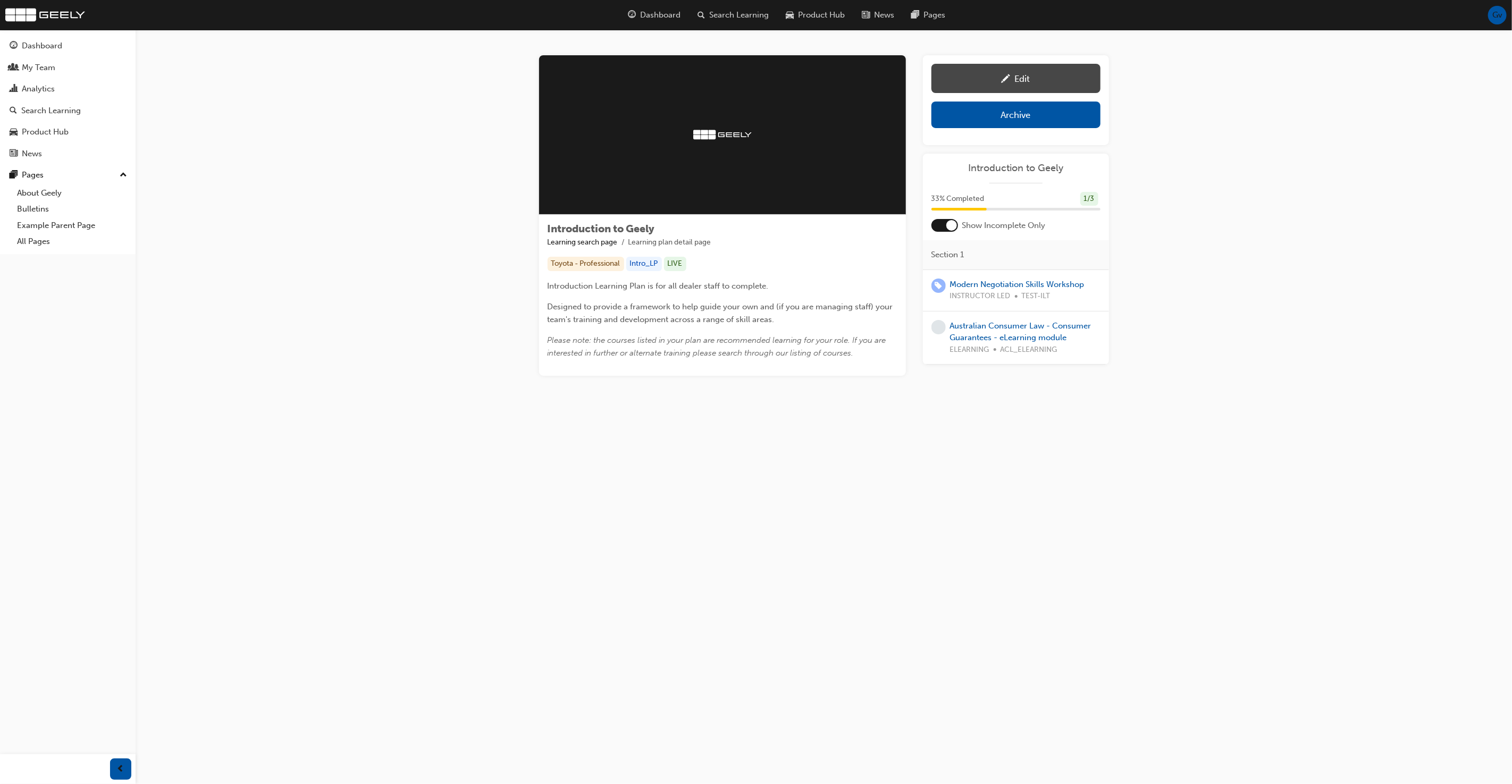
click at [1029, 81] on div "Edit" at bounding box center [1023, 79] width 15 height 11
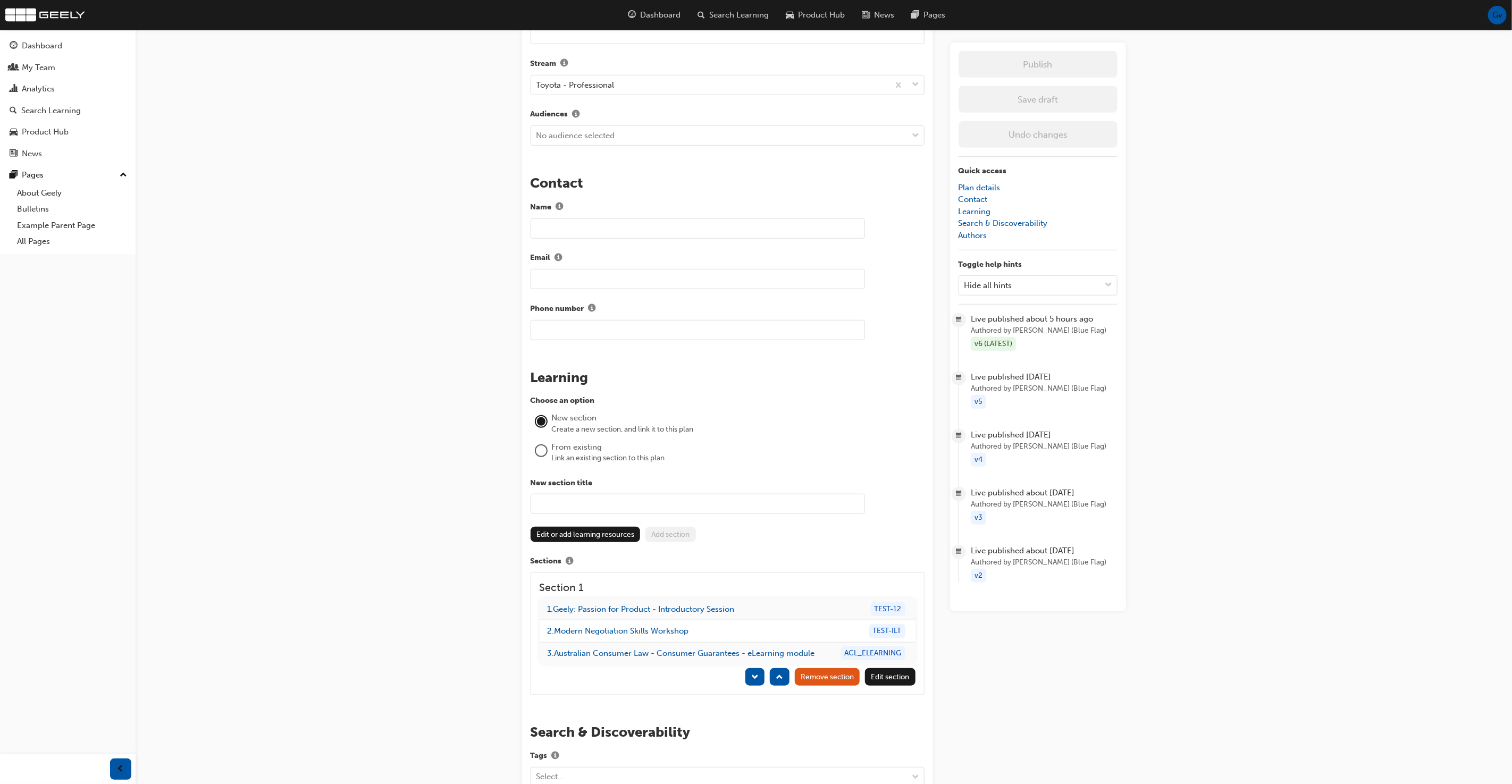
scroll to position [449, 0]
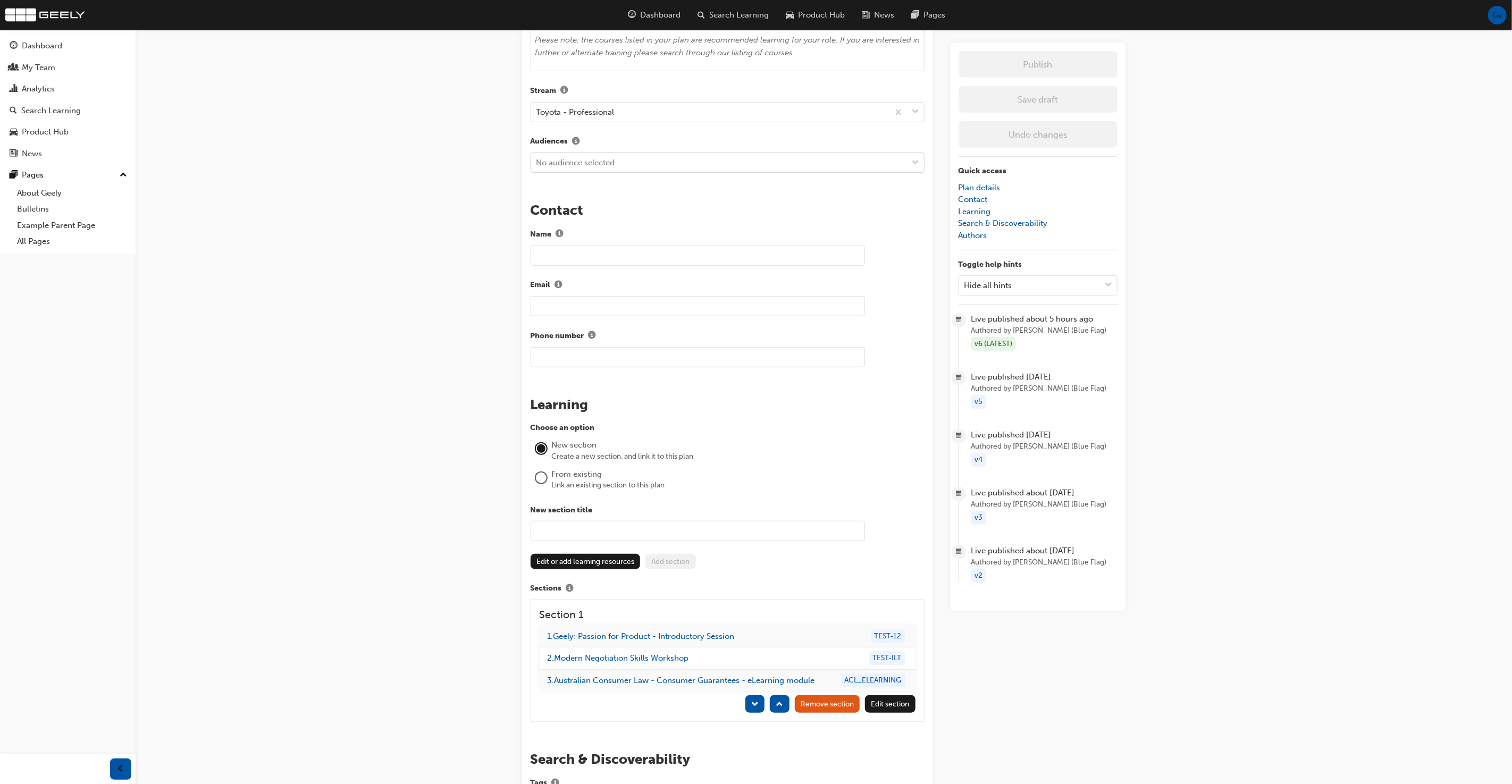
click at [660, 163] on div "No audience selected" at bounding box center [719, 163] width 377 height 18
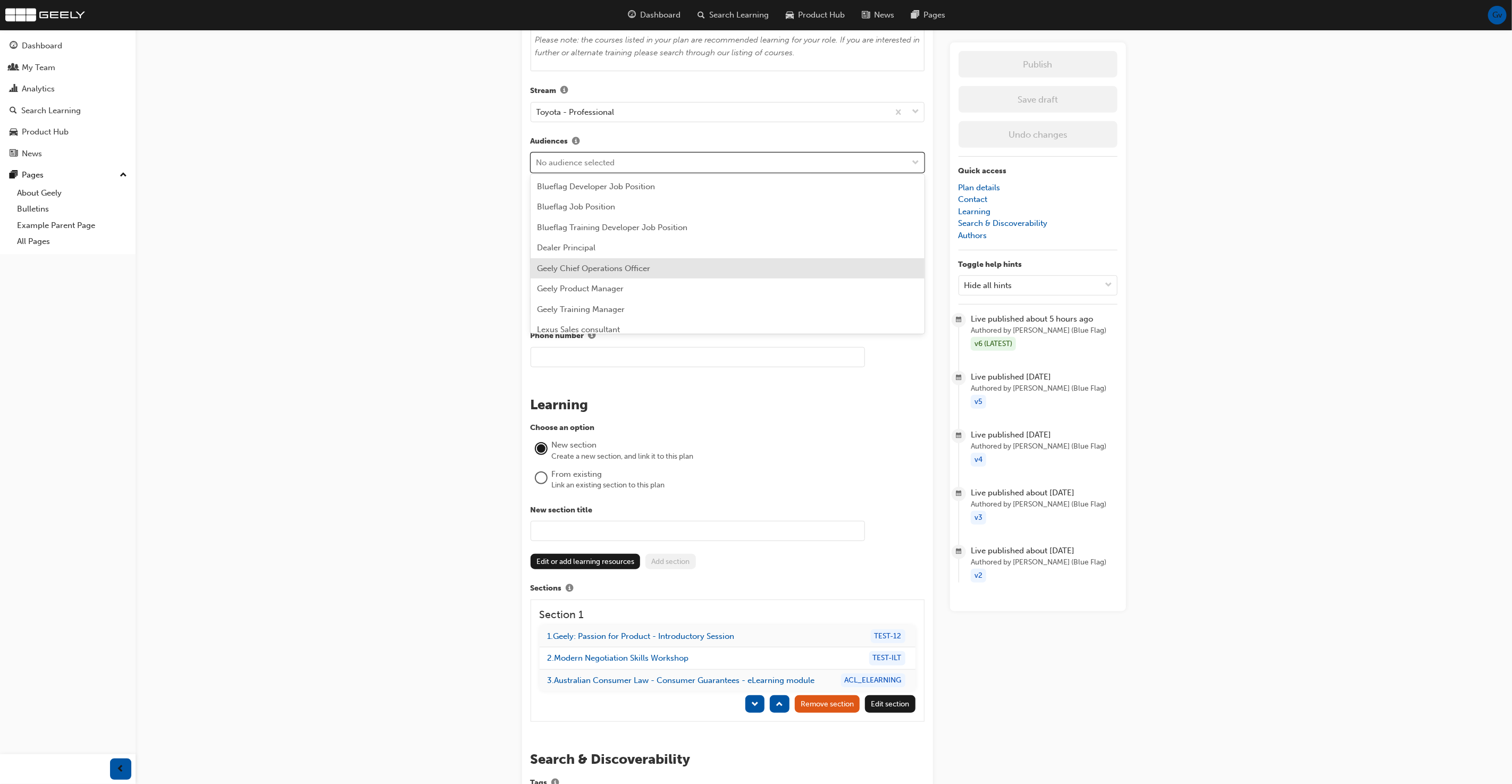
click at [645, 265] on span "Geely Chief Operations Officer" at bounding box center [593, 268] width 113 height 9
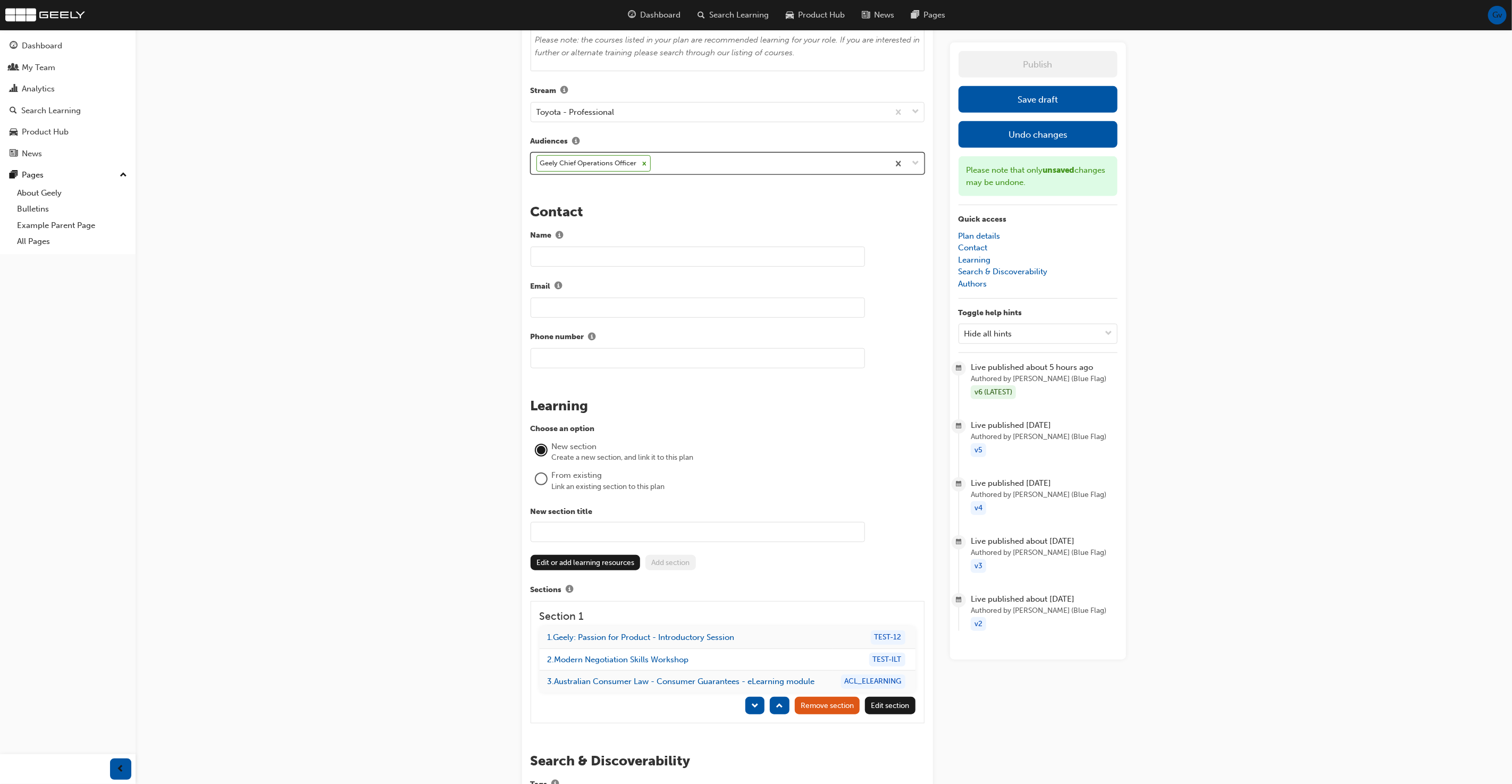
click at [691, 163] on div "Geely Chief Operations Officer" at bounding box center [710, 163] width 358 height 21
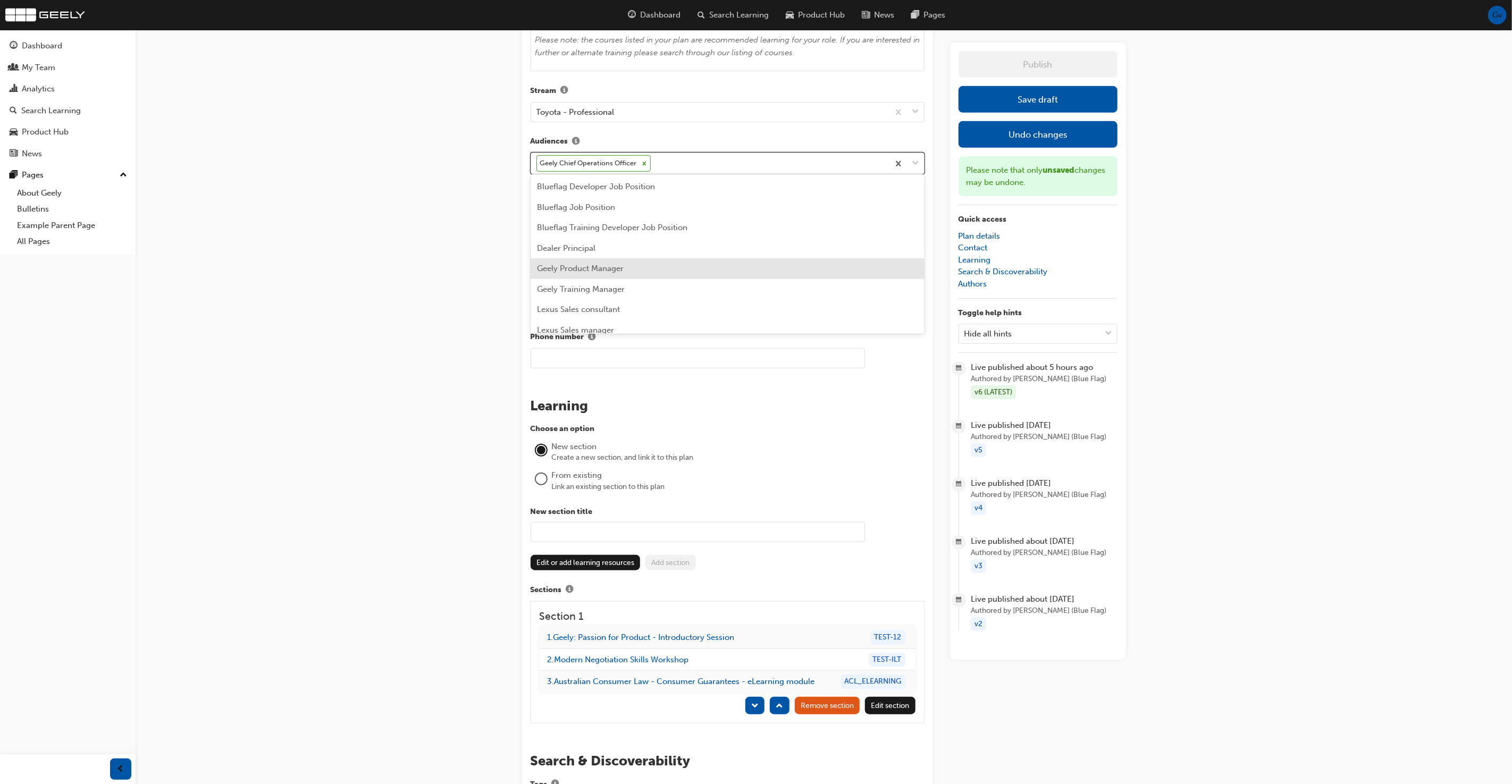
click at [664, 265] on div "Geely Product Manager" at bounding box center [728, 268] width 394 height 21
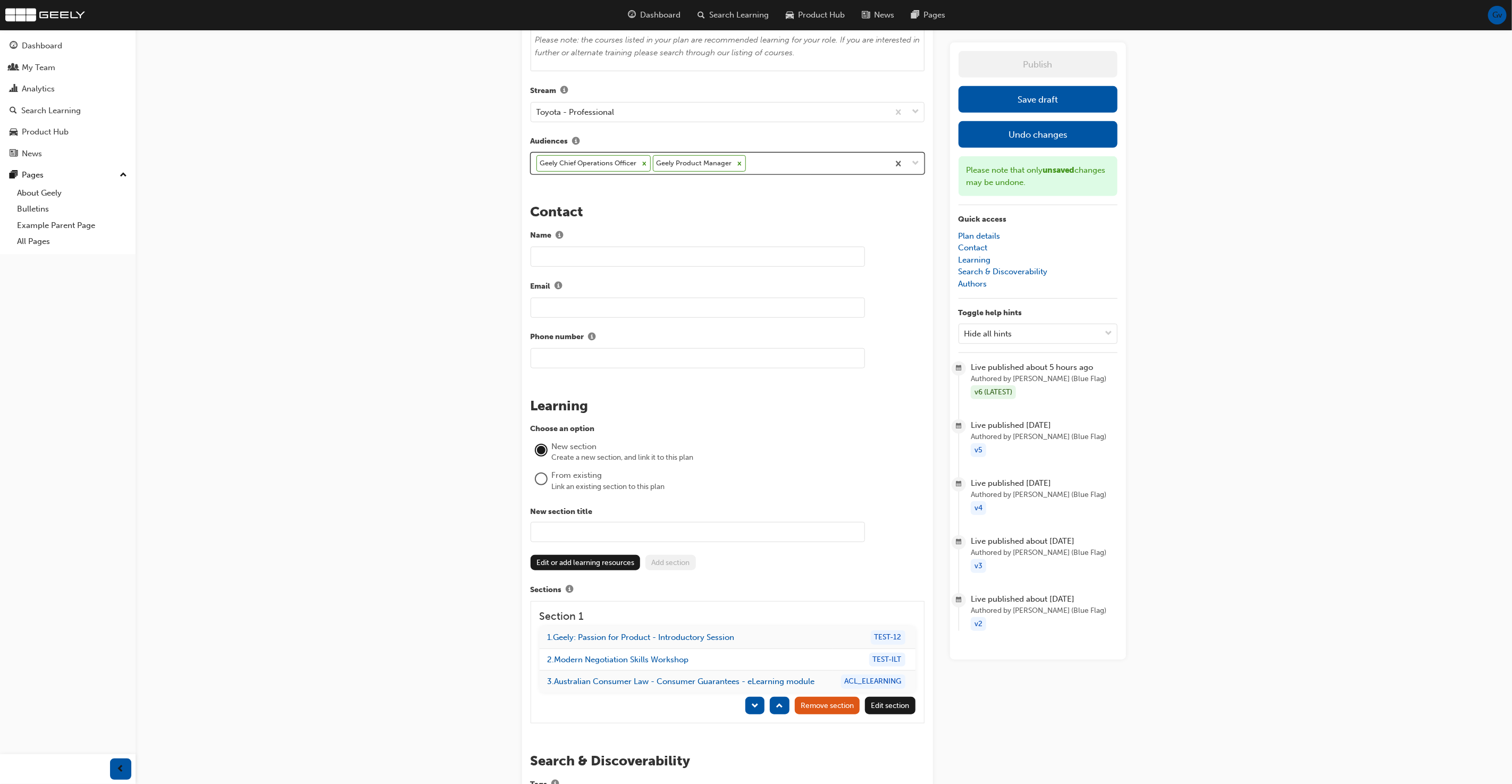
click at [770, 163] on div "Geely Chief Operations Officer Geely Product Manager" at bounding box center [710, 163] width 358 height 21
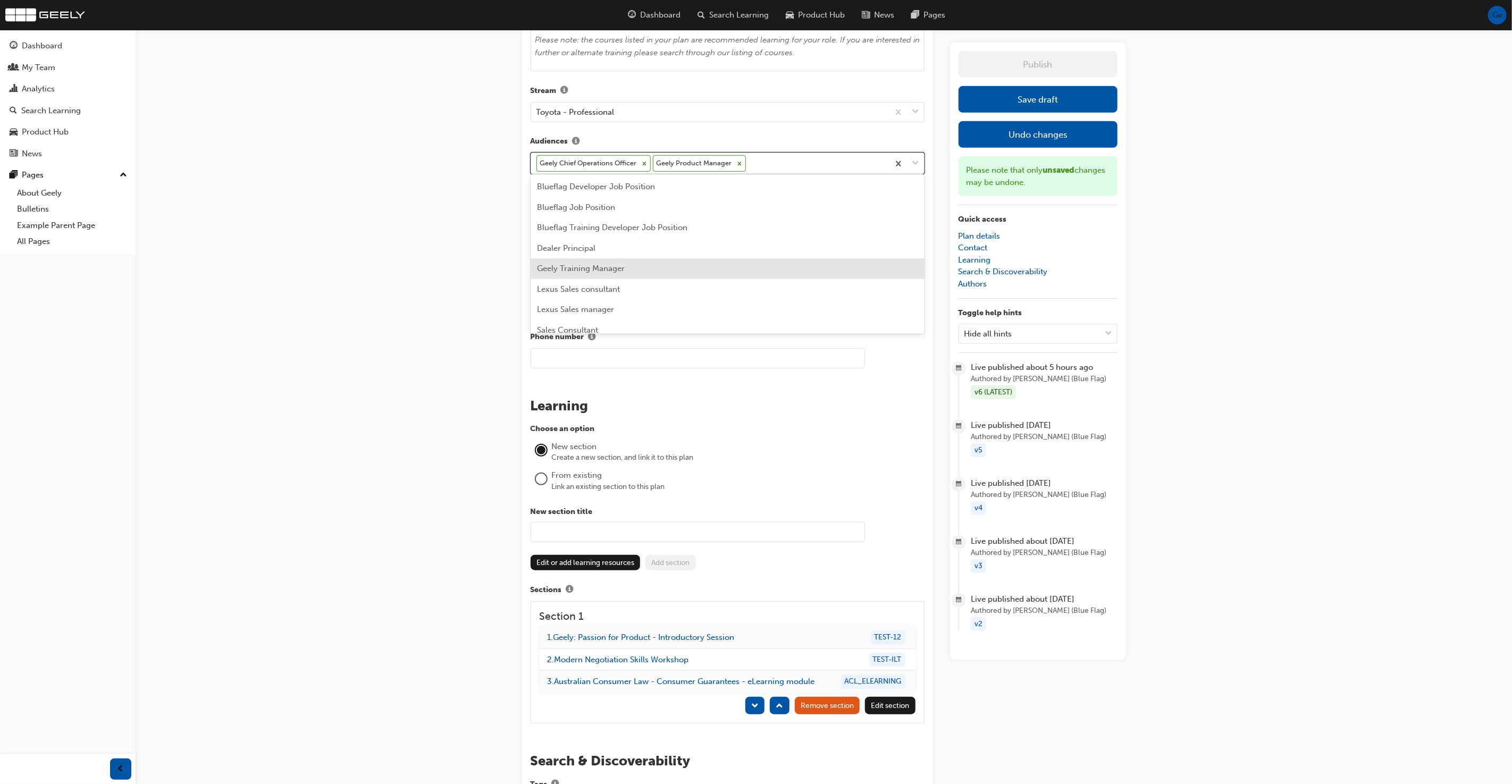
click at [705, 264] on div "Geely Training Manager" at bounding box center [728, 268] width 394 height 21
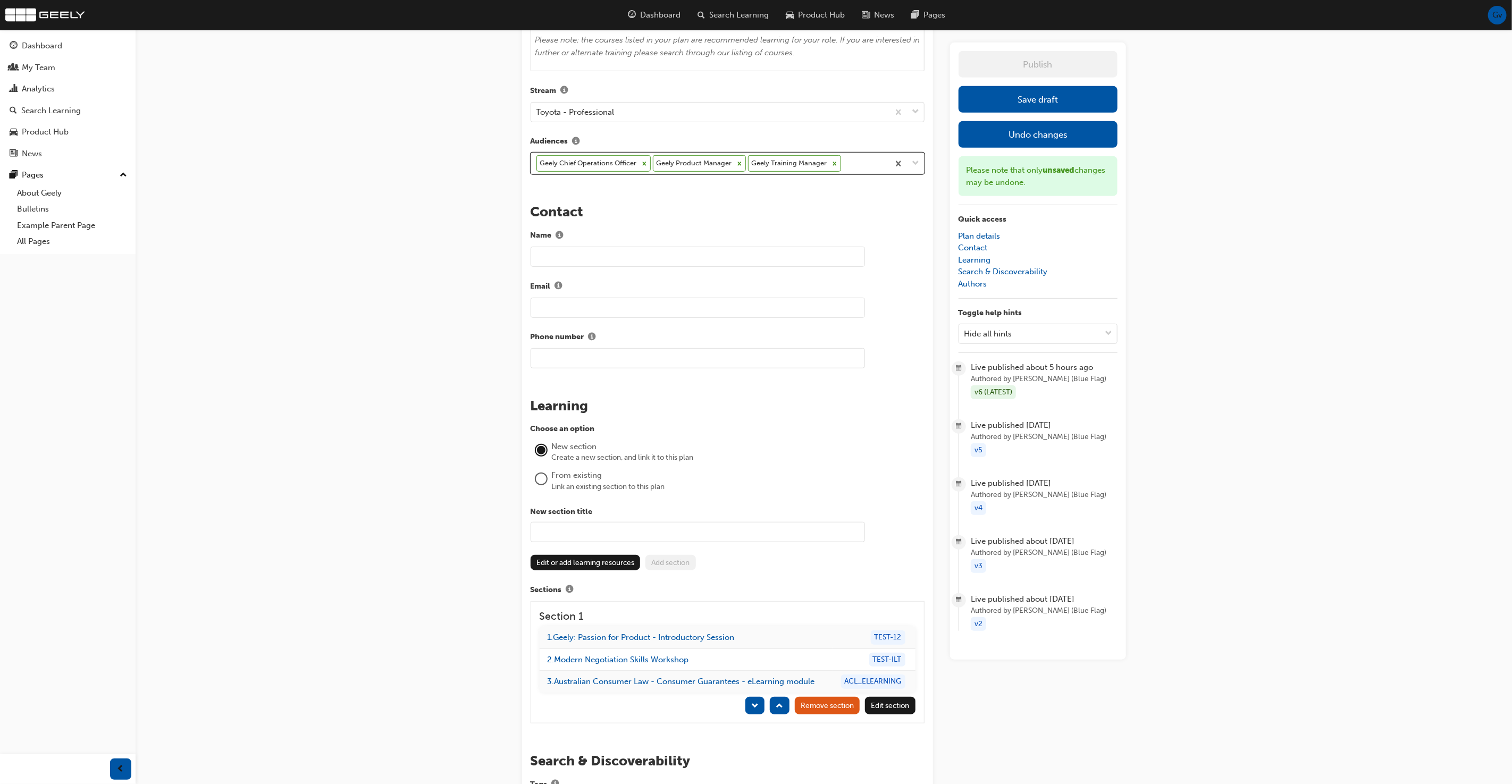
click at [1047, 99] on button "Save draft" at bounding box center [1038, 99] width 159 height 27
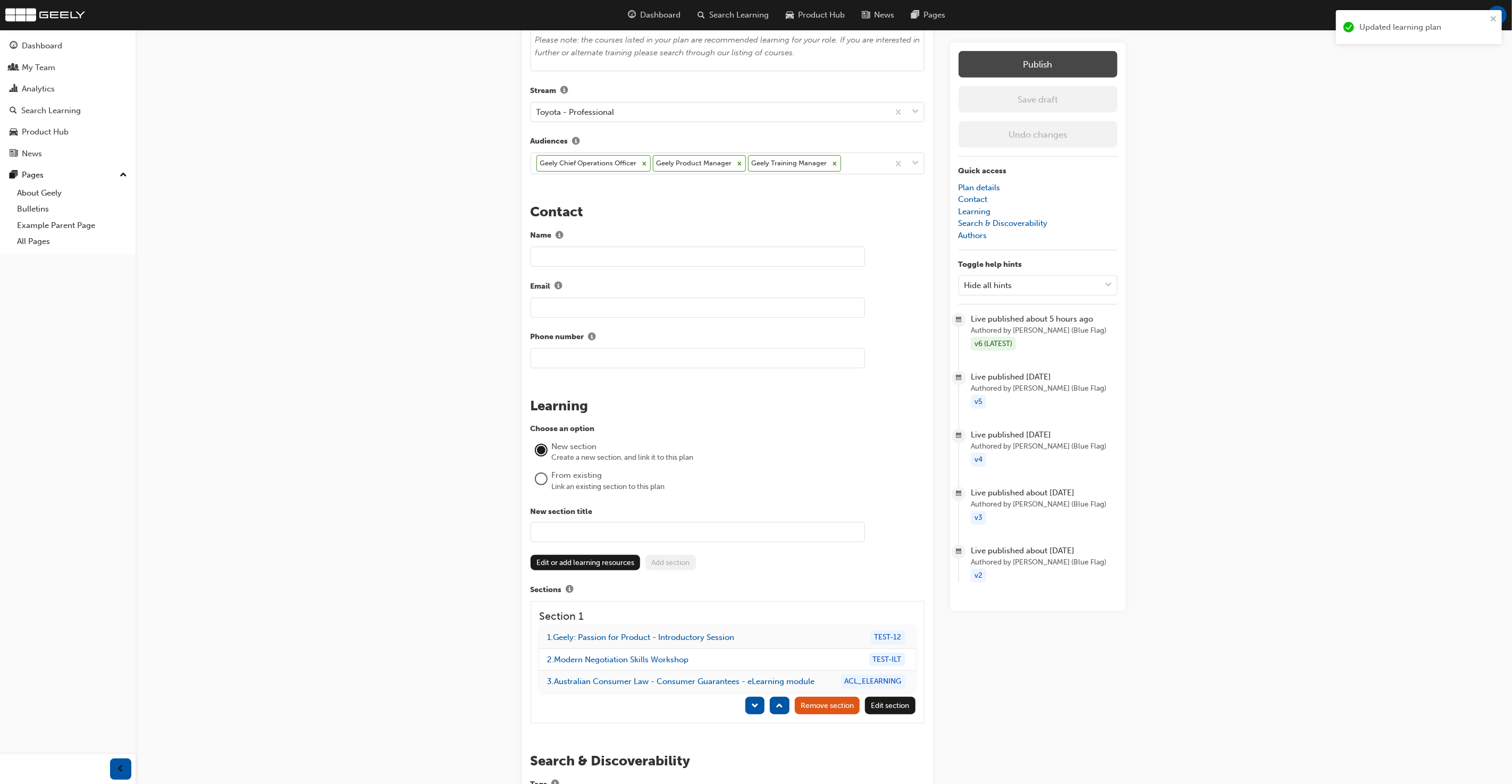
click at [1047, 69] on button "Publish" at bounding box center [1038, 64] width 159 height 27
